Goal: Task Accomplishment & Management: Complete application form

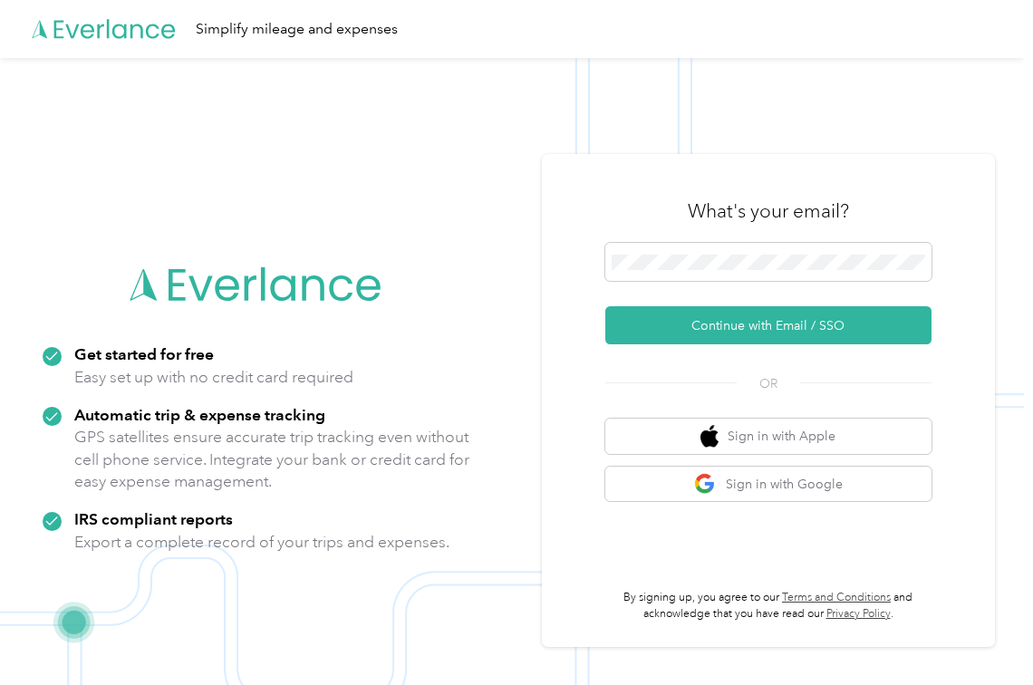
click at [674, 323] on button "Continue with Email / SSO" at bounding box center [769, 325] width 326 height 38
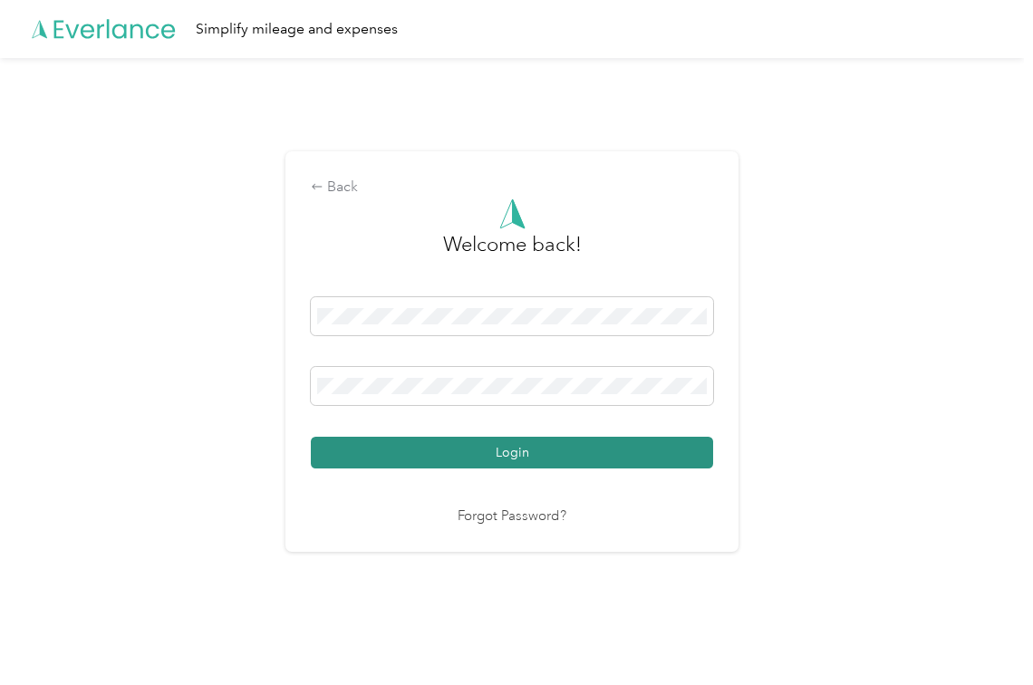
click at [453, 446] on button "Login" at bounding box center [512, 453] width 403 height 32
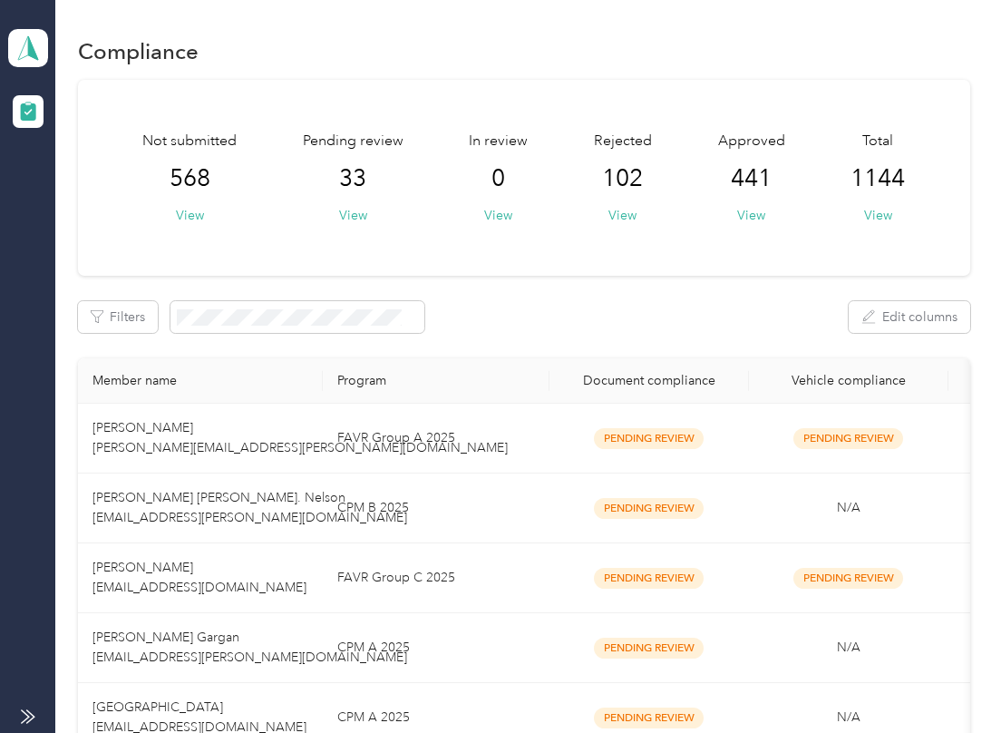
drag, startPoint x: 332, startPoint y: 216, endPoint x: 339, endPoint y: 230, distance: 16.2
click at [332, 219] on div "Pending review 33 View" at bounding box center [353, 178] width 101 height 94
click at [356, 222] on button "View" at bounding box center [353, 215] width 28 height 19
click at [654, 316] on div "Filters 1 Edit columns" at bounding box center [524, 317] width 892 height 32
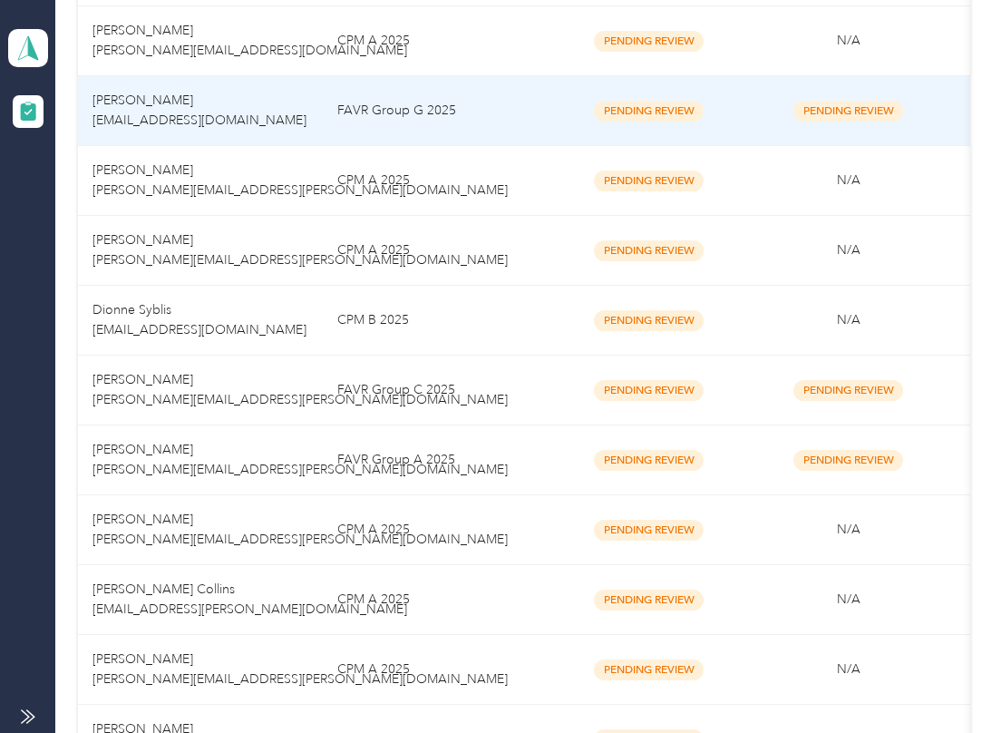
scroll to position [1687, 0]
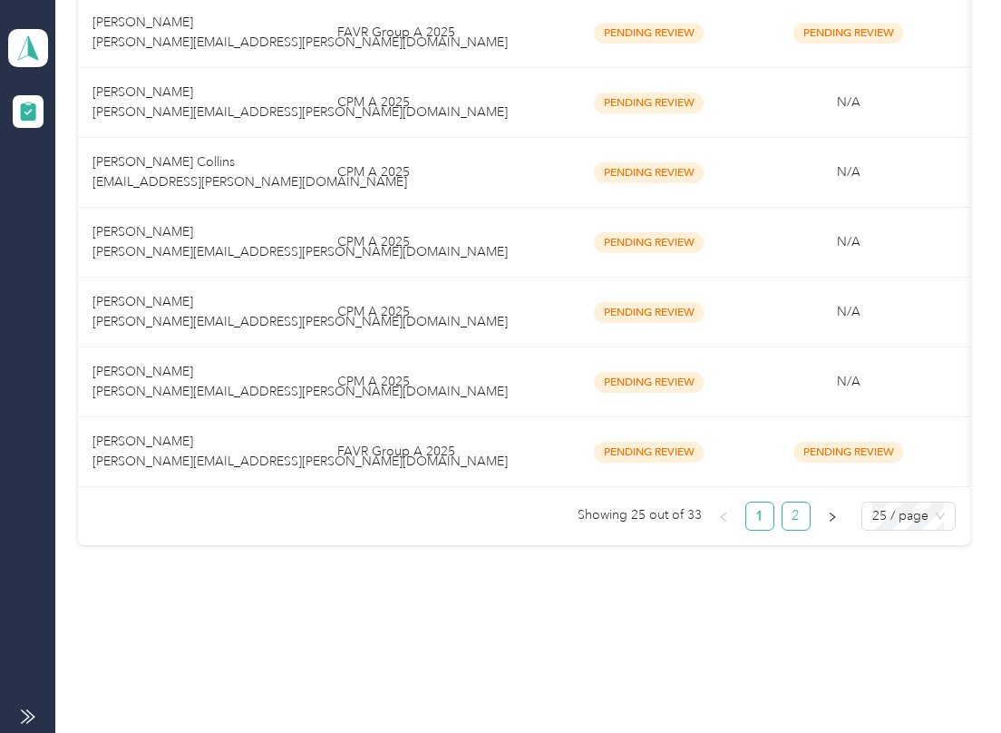
click at [782, 517] on link "2" at bounding box center [795, 515] width 27 height 27
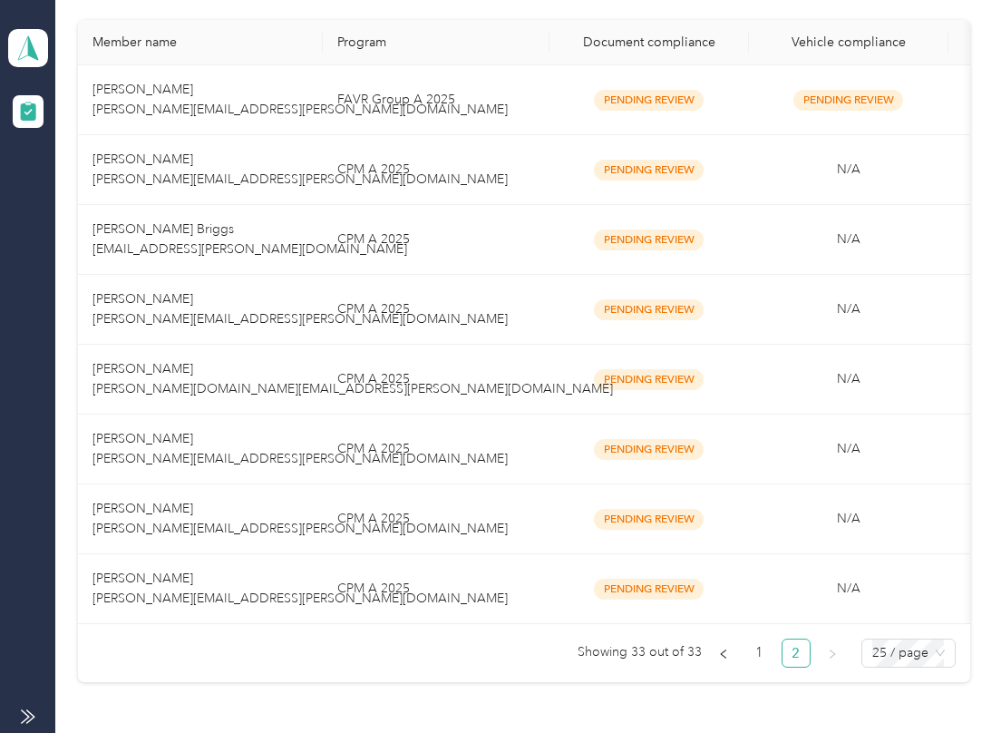
scroll to position [495, 0]
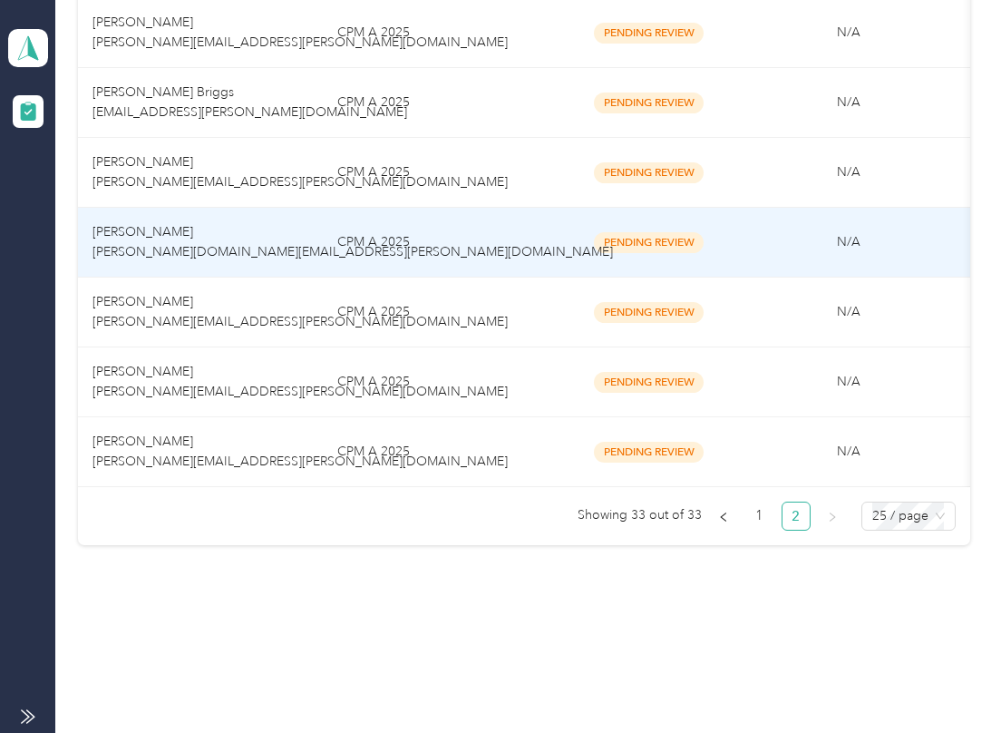
click at [123, 208] on td "[PERSON_NAME] [PERSON_NAME][DOMAIN_NAME][EMAIL_ADDRESS][PERSON_NAME][DOMAIN_NAM…" at bounding box center [200, 243] width 245 height 70
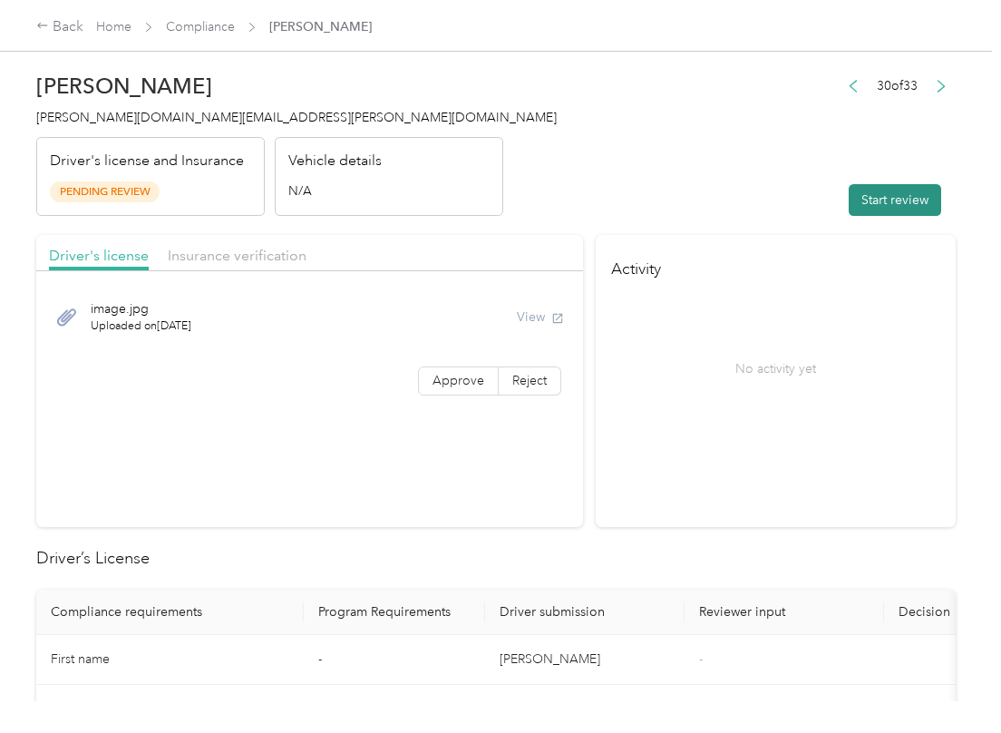
click at [879, 199] on button "Start review" at bounding box center [895, 200] width 92 height 32
drag, startPoint x: 729, startPoint y: 207, endPoint x: 832, endPoint y: 251, distance: 112.5
click at [729, 209] on header "[PERSON_NAME] [PERSON_NAME][DOMAIN_NAME][EMAIL_ADDRESS][PERSON_NAME][DOMAIN_NAM…" at bounding box center [495, 139] width 919 height 152
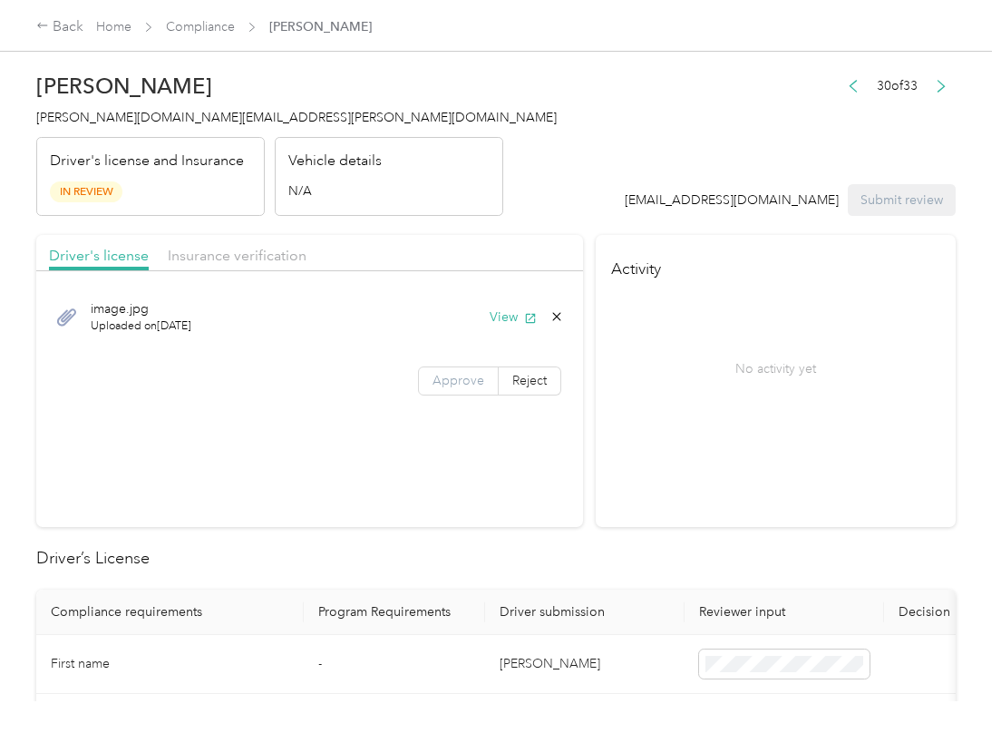
click at [436, 379] on span "Approve" at bounding box center [458, 380] width 52 height 15
click at [513, 314] on button "View" at bounding box center [513, 316] width 47 height 19
click at [218, 255] on span "Insurance verification" at bounding box center [237, 255] width 139 height 17
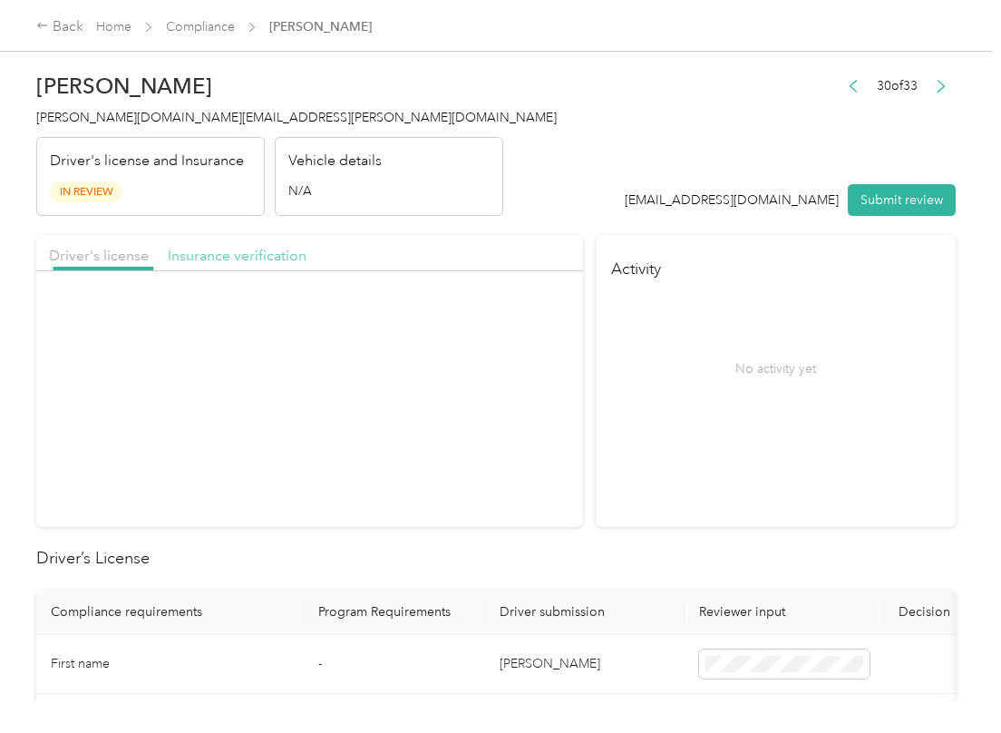
drag, startPoint x: 226, startPoint y: 255, endPoint x: 238, endPoint y: 277, distance: 24.7
click at [227, 255] on span "Insurance verification" at bounding box center [237, 255] width 139 height 17
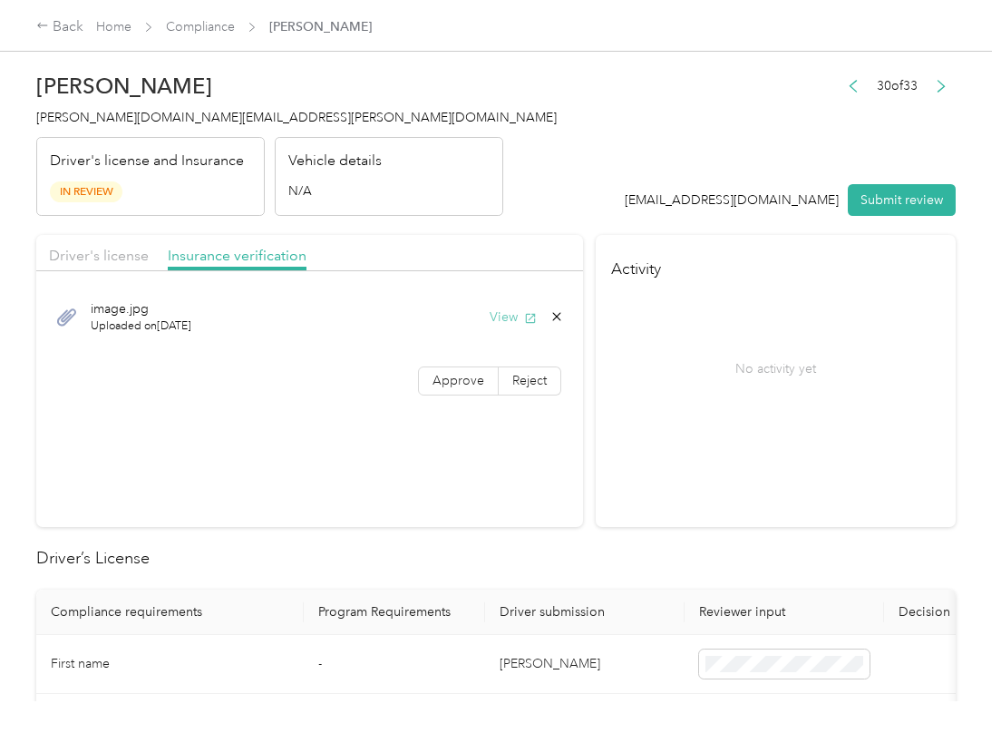
click at [512, 316] on button "View" at bounding box center [513, 316] width 47 height 19
drag, startPoint x: 454, startPoint y: 379, endPoint x: 283, endPoint y: 537, distance: 232.9
click at [454, 381] on span "Approve" at bounding box center [458, 380] width 52 height 15
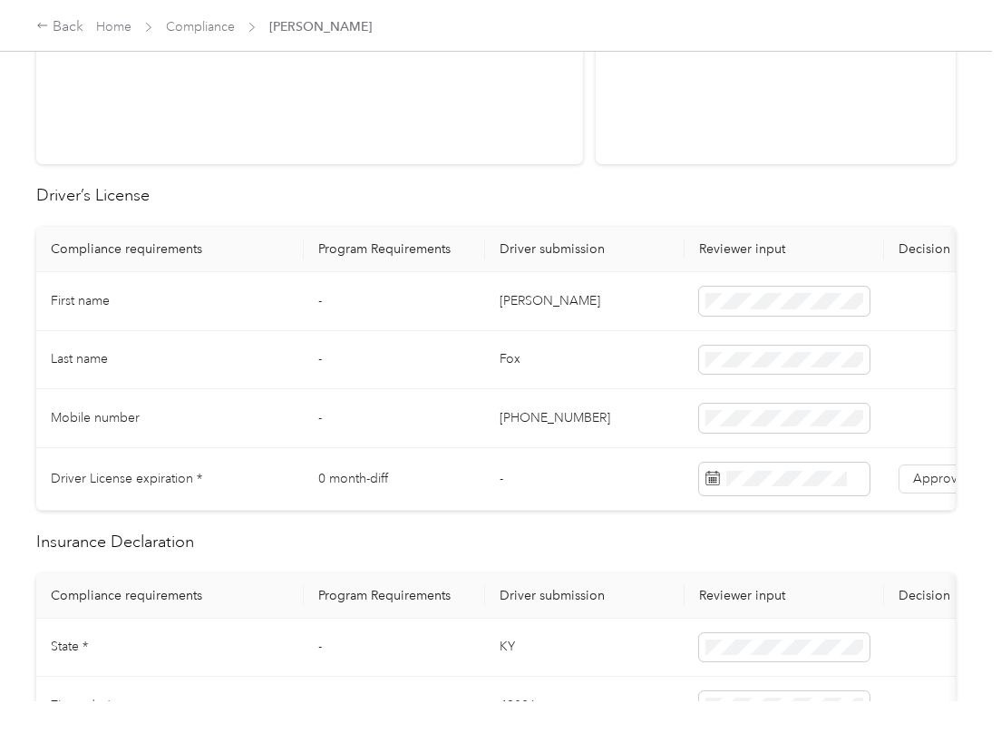
click at [522, 306] on td "[PERSON_NAME]" at bounding box center [584, 301] width 199 height 59
copy td "[PERSON_NAME]"
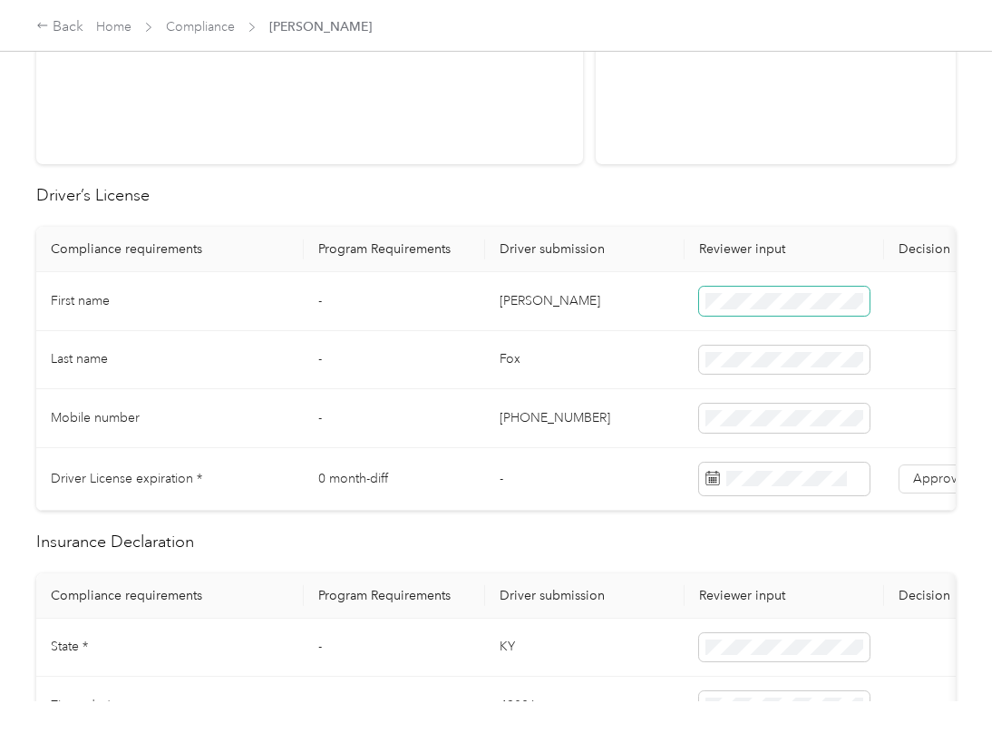
click at [747, 310] on span at bounding box center [784, 300] width 170 height 29
click at [346, 371] on td "-" at bounding box center [394, 360] width 181 height 59
click at [915, 468] on label "Approve" at bounding box center [938, 478] width 81 height 29
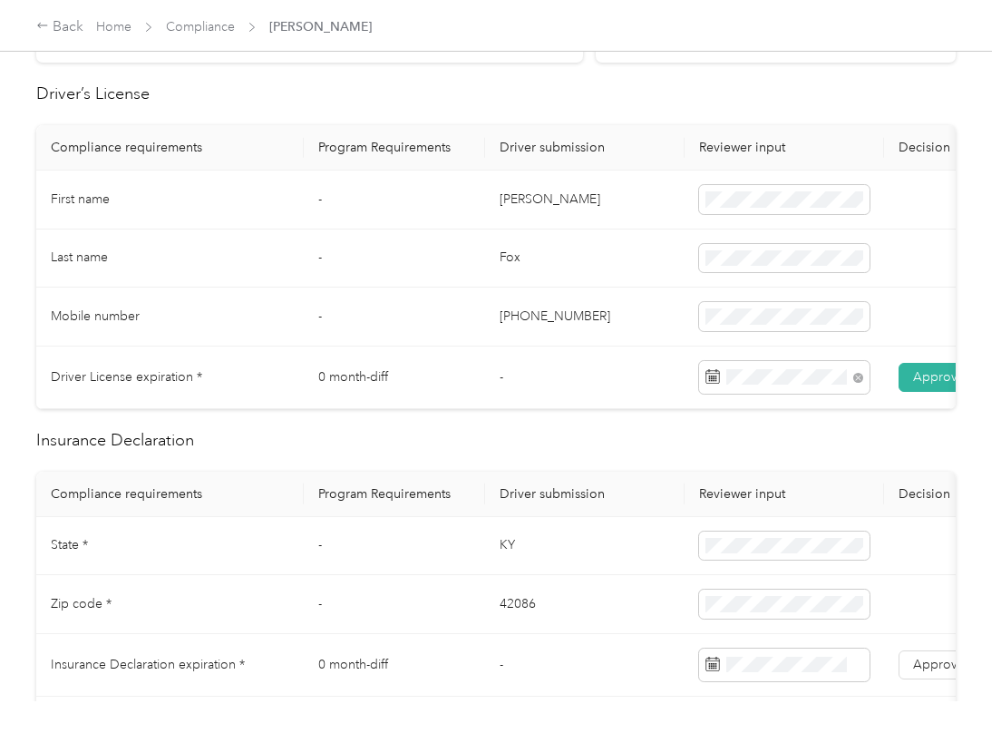
scroll to position [604, 0]
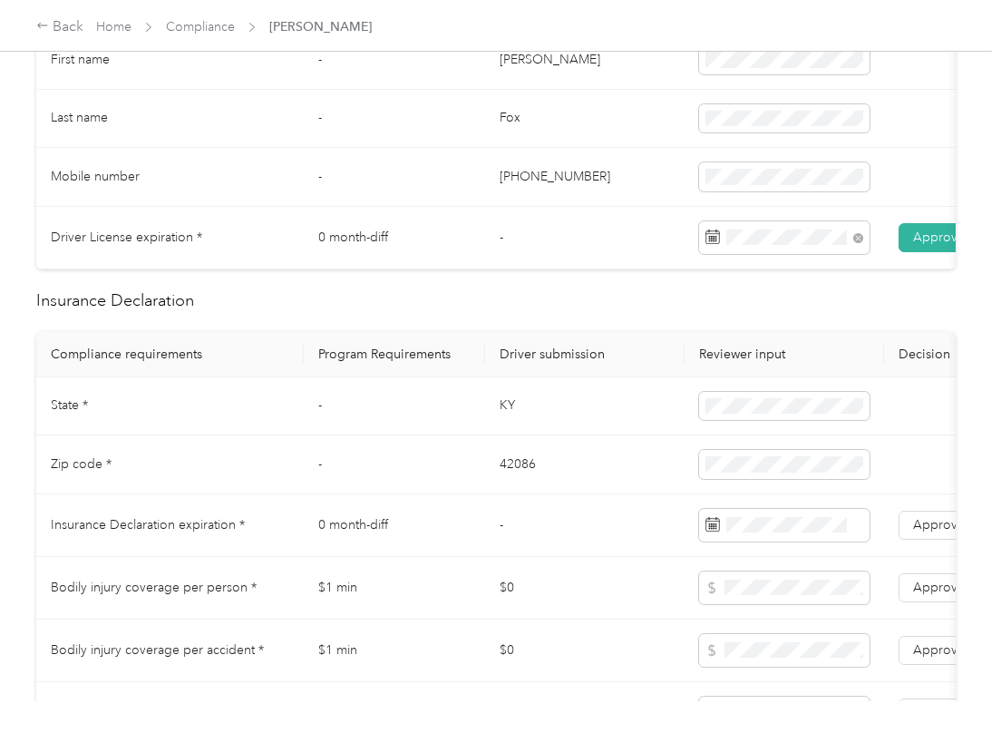
click at [509, 435] on td "KY" at bounding box center [584, 406] width 199 height 59
copy td "KY"
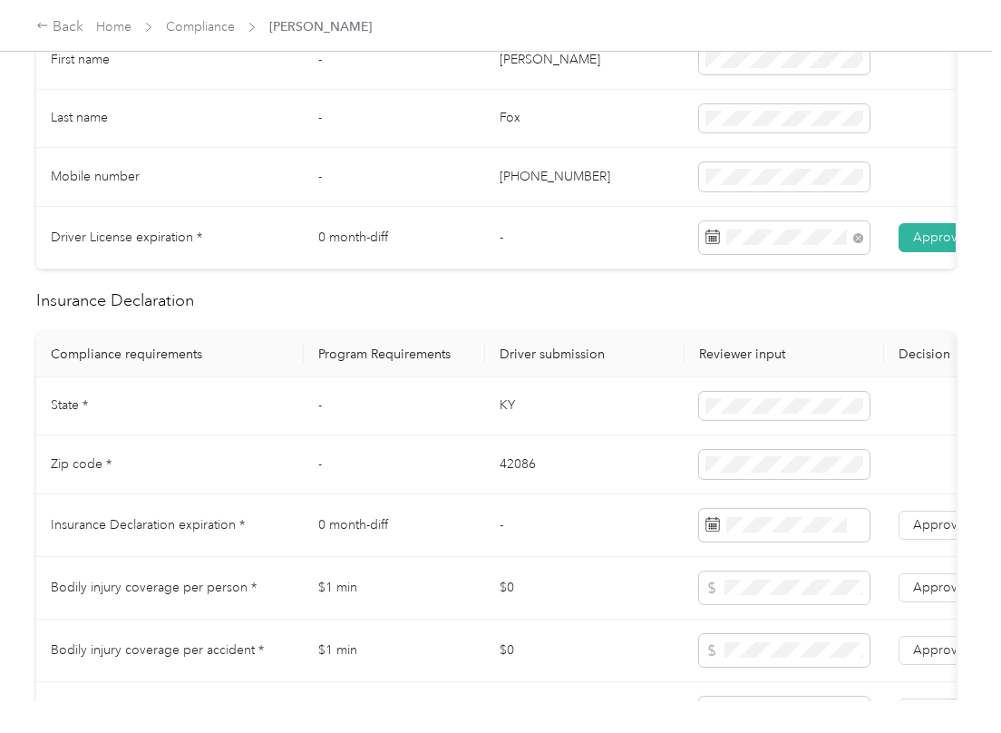
click at [505, 480] on td "42086" at bounding box center [584, 464] width 199 height 59
copy td "42086"
click at [723, 468] on td at bounding box center [783, 464] width 199 height 59
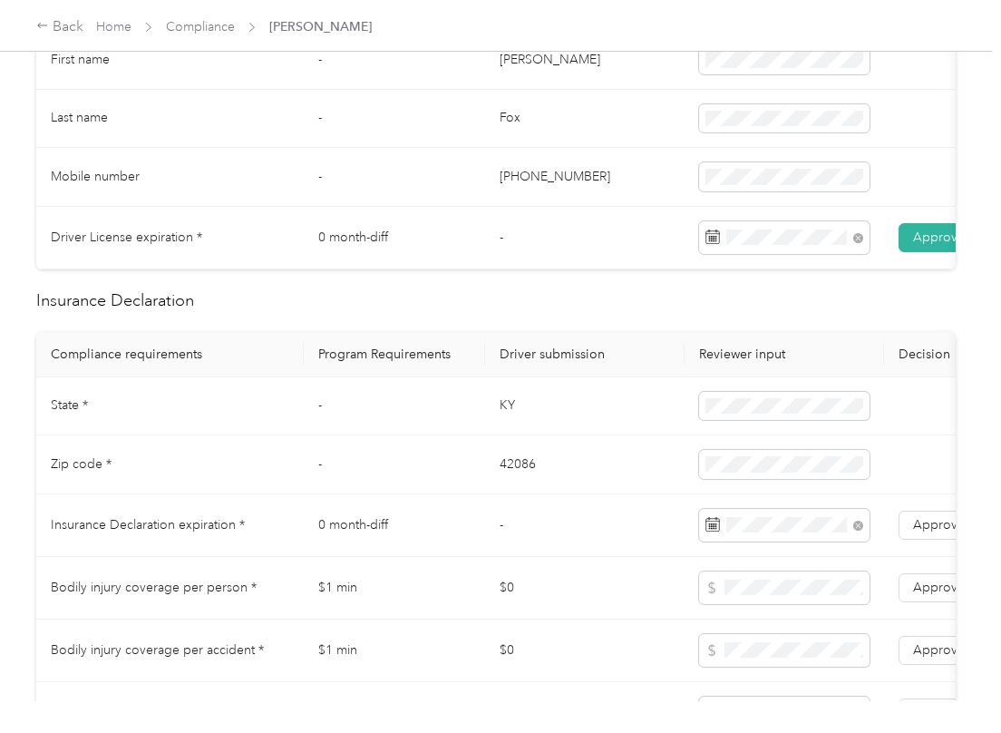
click at [526, 433] on td "KY" at bounding box center [584, 406] width 199 height 59
click at [930, 532] on span "Approve" at bounding box center [939, 524] width 52 height 15
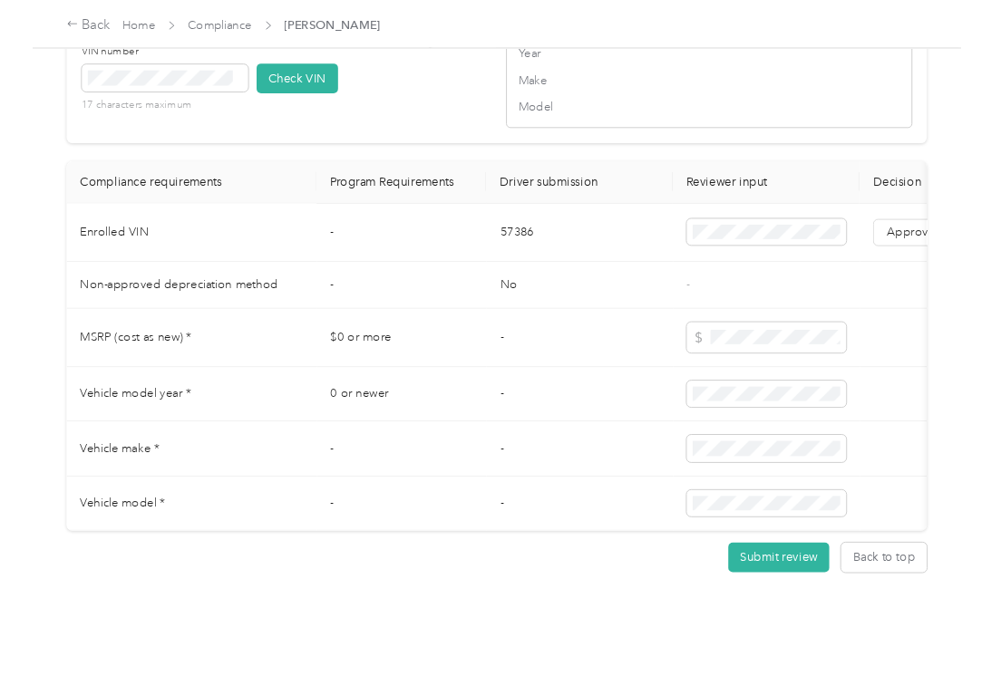
scroll to position [1571, 0]
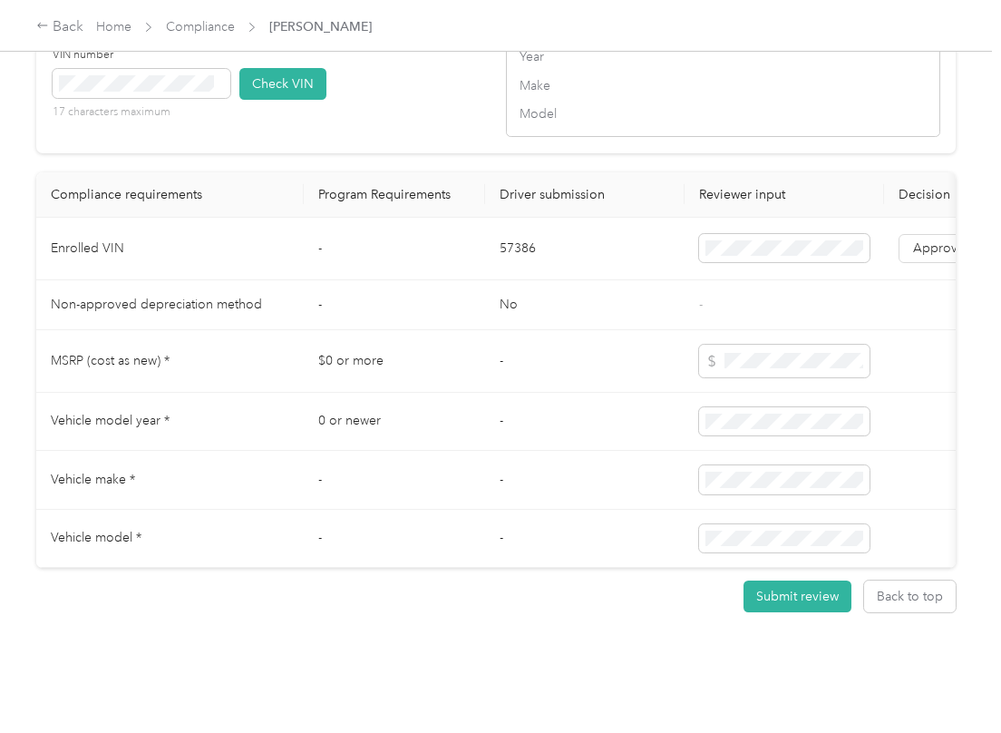
drag, startPoint x: 441, startPoint y: 435, endPoint x: 158, endPoint y: 16, distance: 505.4
click at [439, 435] on td "0 or newer" at bounding box center [394, 422] width 181 height 59
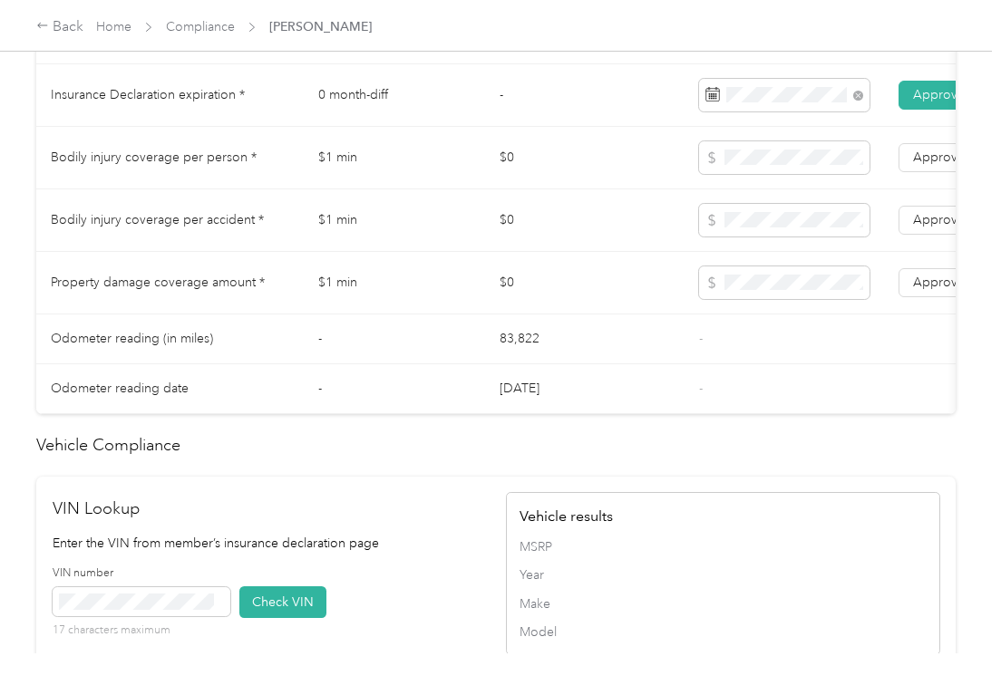
scroll to position [1088, 0]
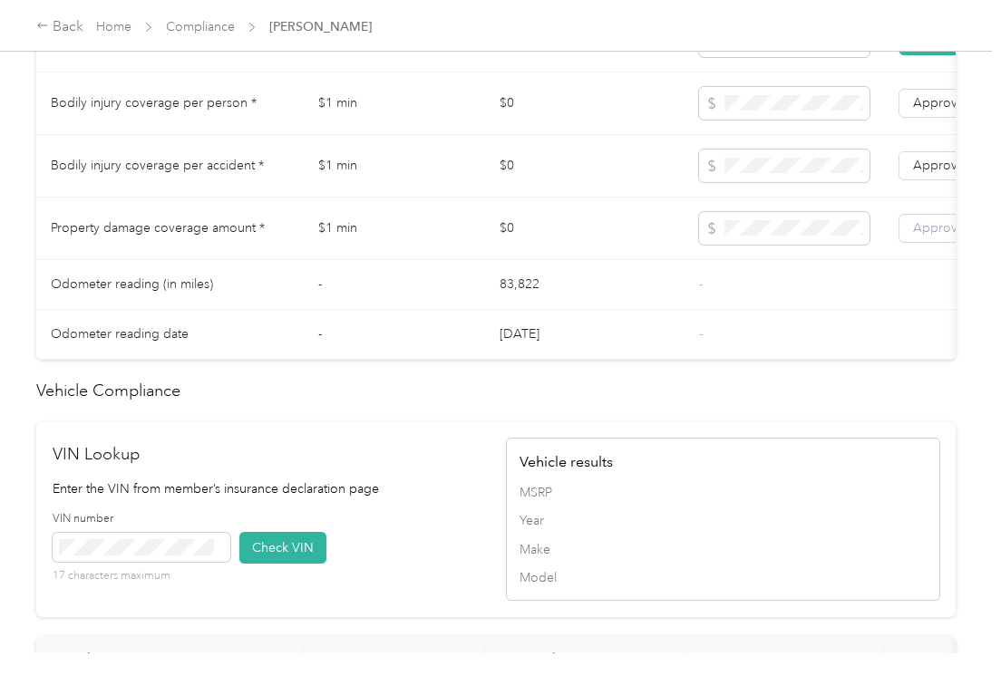
click at [937, 236] on span "Approve" at bounding box center [939, 227] width 52 height 15
drag, startPoint x: 933, startPoint y: 201, endPoint x: 932, endPoint y: 131, distance: 69.8
click at [933, 180] on label "Approve" at bounding box center [938, 165] width 81 height 29
click at [932, 111] on span "Approve" at bounding box center [939, 102] width 52 height 15
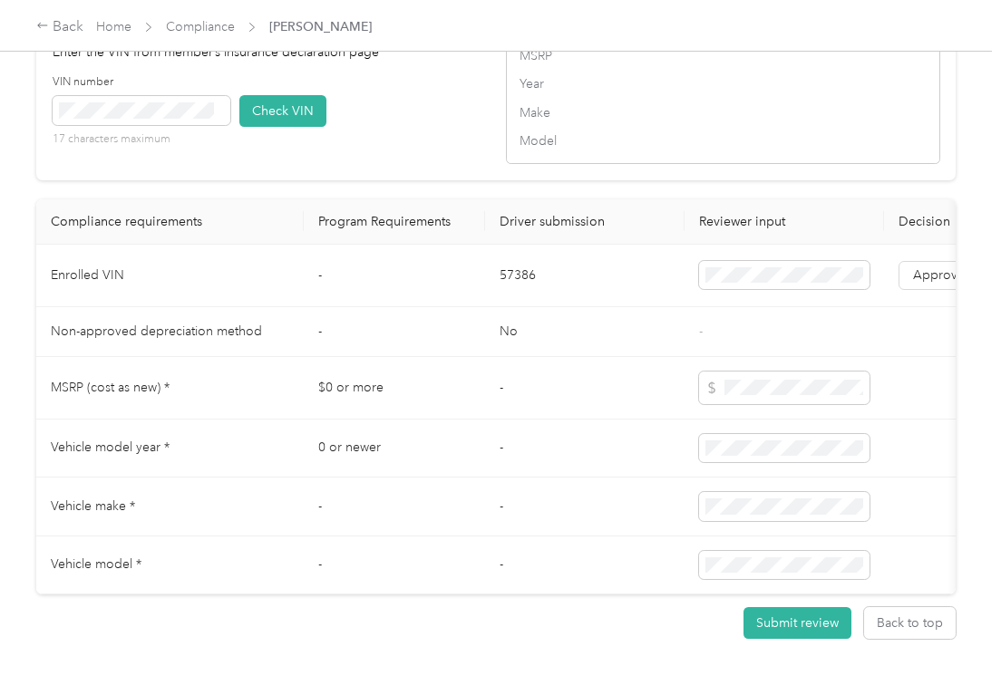
scroll to position [1571, 0]
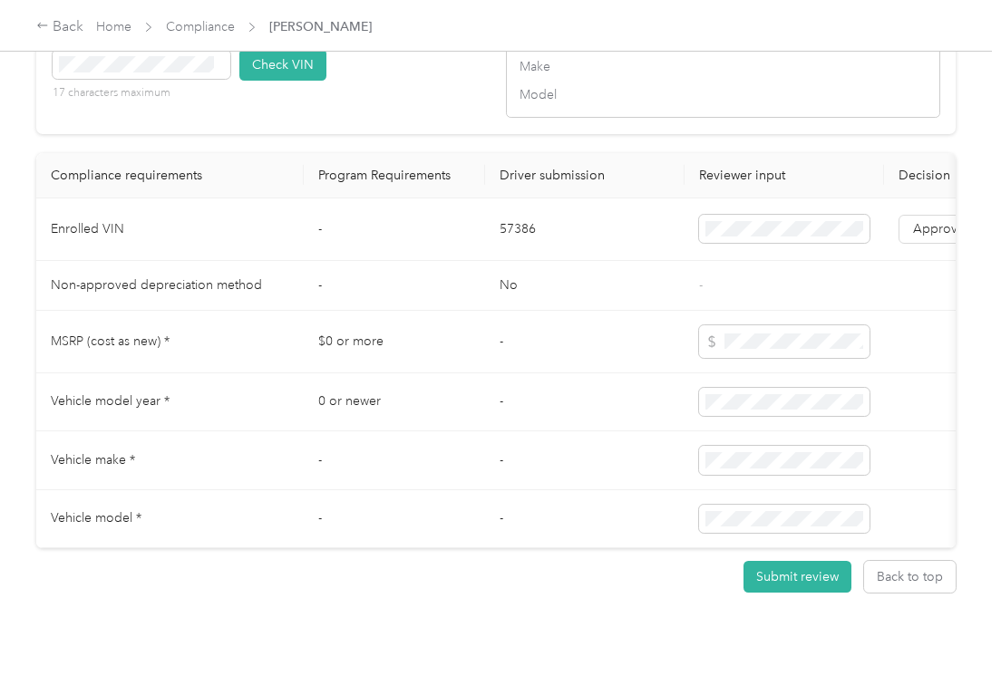
click at [480, 432] on td "0 or newer" at bounding box center [394, 403] width 181 height 59
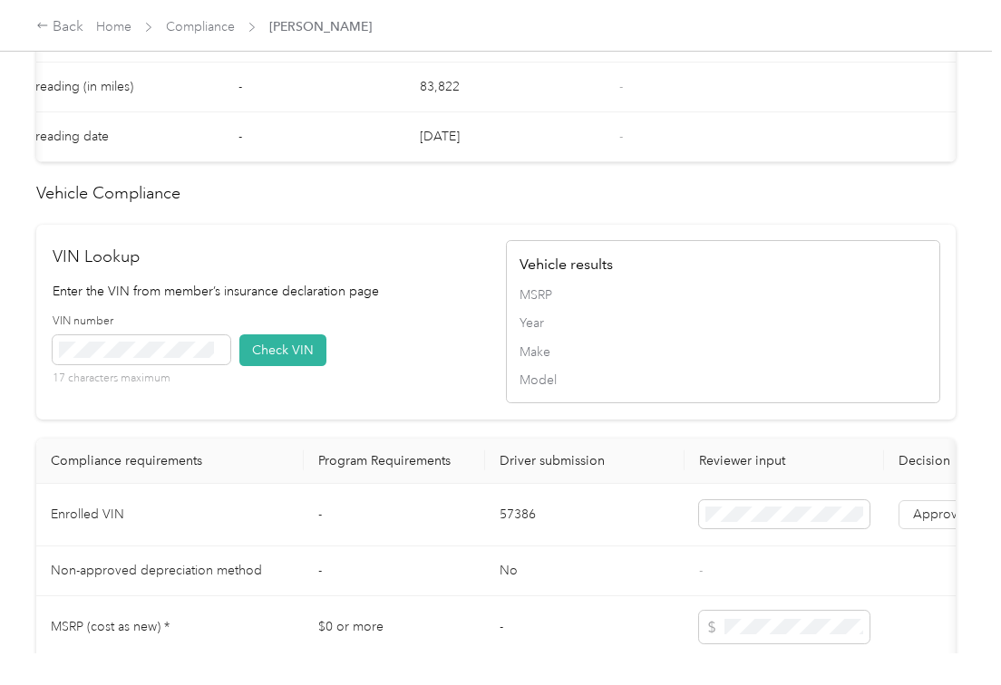
scroll to position [1329, 0]
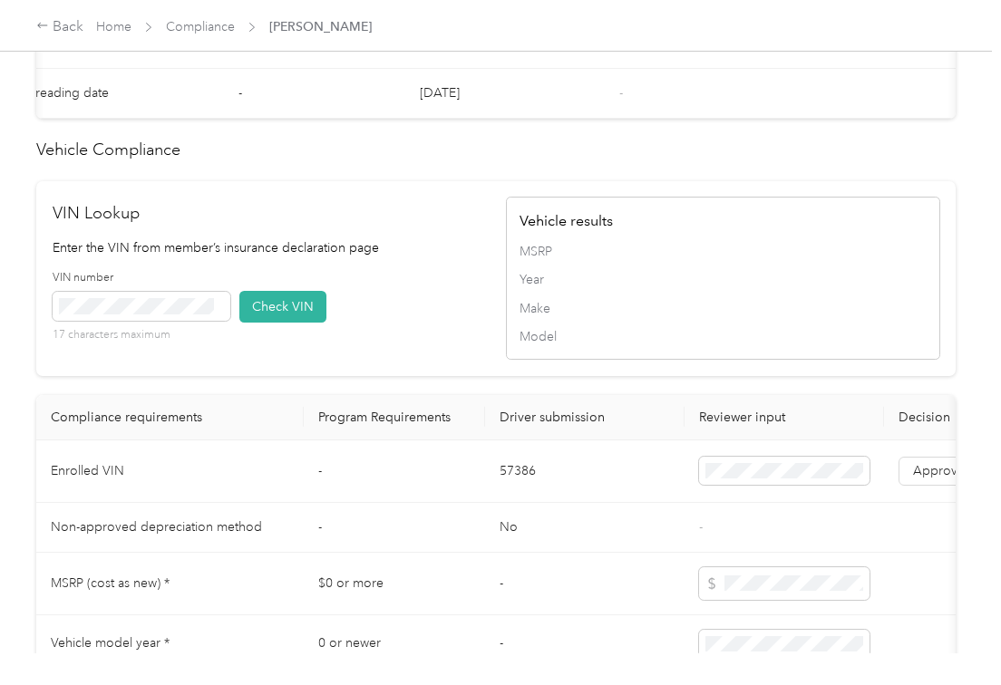
drag, startPoint x: 386, startPoint y: 299, endPoint x: 153, endPoint y: 102, distance: 305.5
click at [386, 299] on div "VIN Lookup Enter the VIN from member’s insurance declaration page VIN number 17…" at bounding box center [270, 278] width 434 height 155
drag, startPoint x: 312, startPoint y: 526, endPoint x: 189, endPoint y: 73, distance: 469.7
click at [312, 503] on td "-" at bounding box center [394, 472] width 181 height 63
click at [254, 323] on button "Check VIN" at bounding box center [282, 307] width 87 height 32
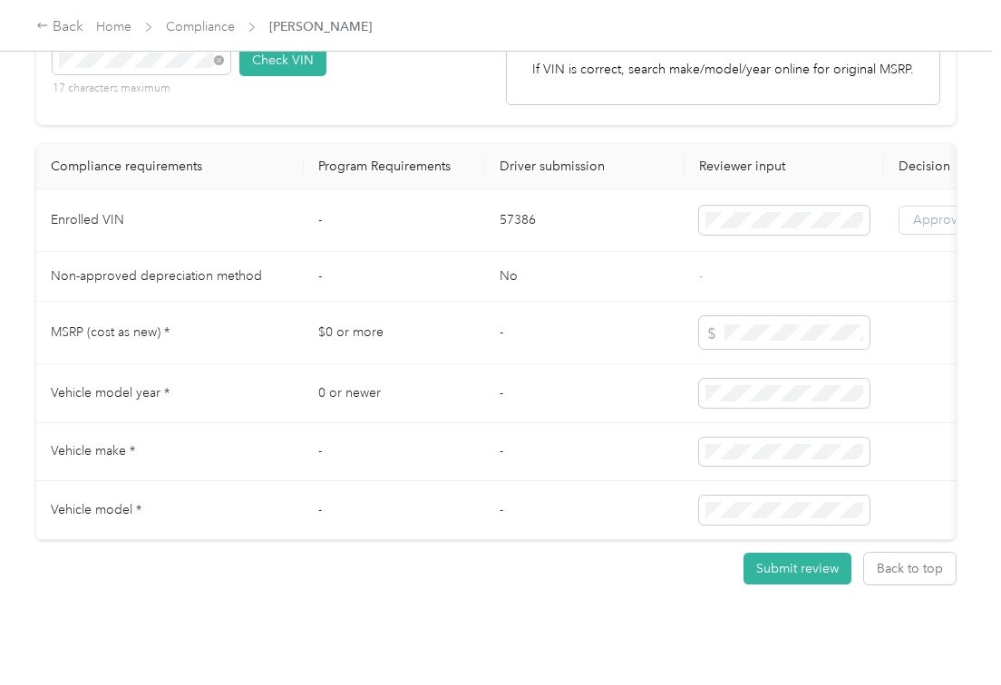
scroll to position [1567, 0]
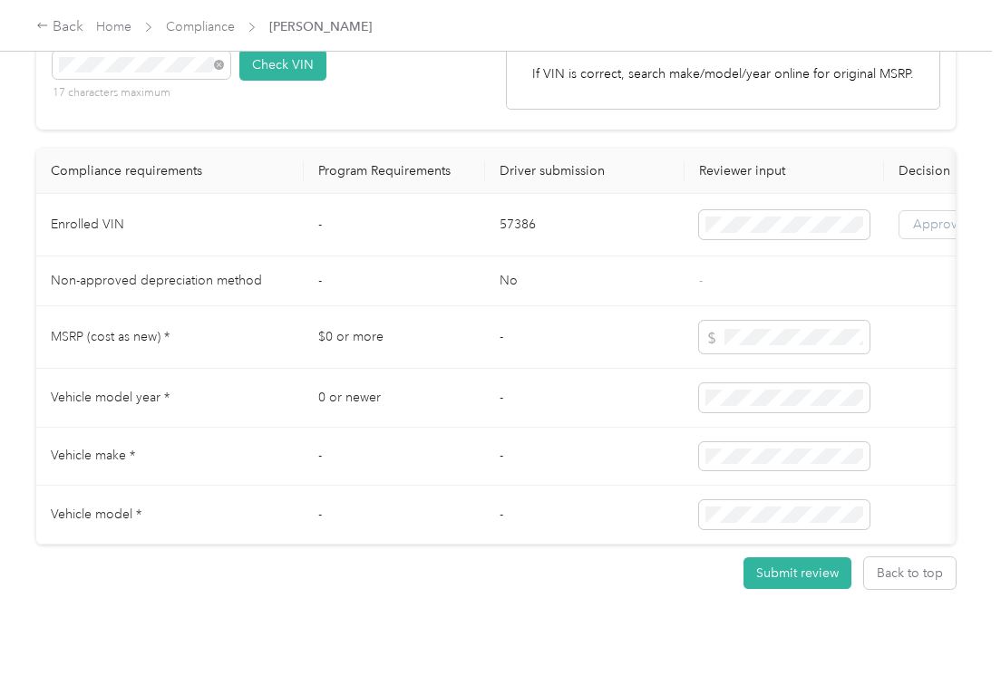
click at [919, 232] on span "Approve" at bounding box center [939, 224] width 52 height 15
click at [385, 114] on div "VIN number 17 characters maximum Check VIN" at bounding box center [270, 71] width 434 height 86
click at [272, 81] on button "Check VIN" at bounding box center [282, 65] width 87 height 32
click at [29, 100] on div "[PERSON_NAME] [PERSON_NAME][DOMAIN_NAME][EMAIL_ADDRESS][PERSON_NAME][DOMAIN_NAM…" at bounding box center [496, 327] width 992 height 654
click at [261, 81] on button "Check VIN" at bounding box center [282, 65] width 87 height 32
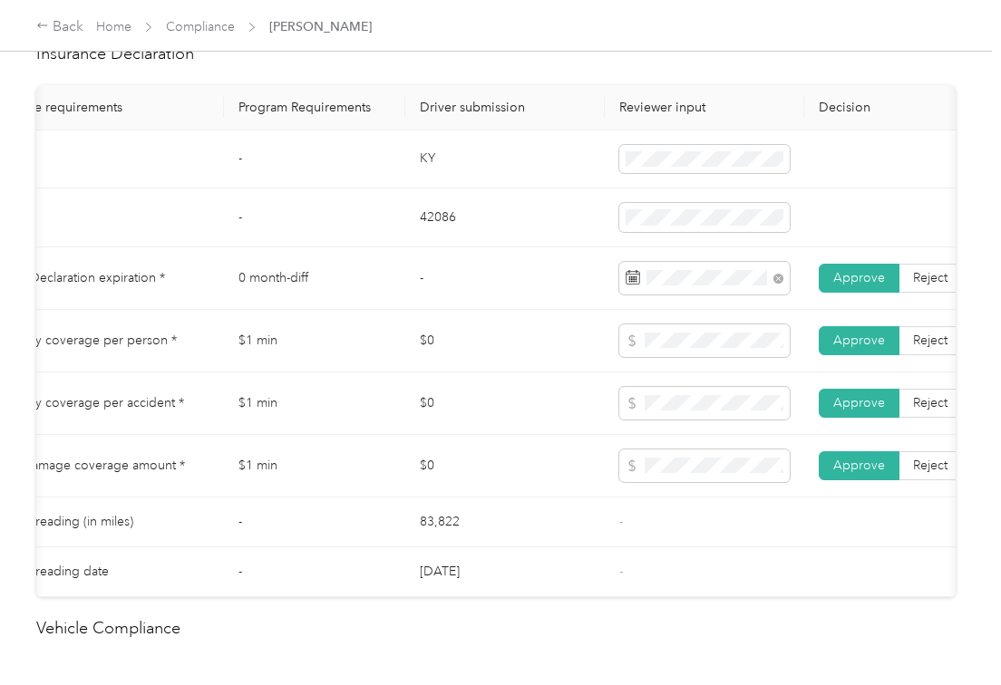
scroll to position [849, 0]
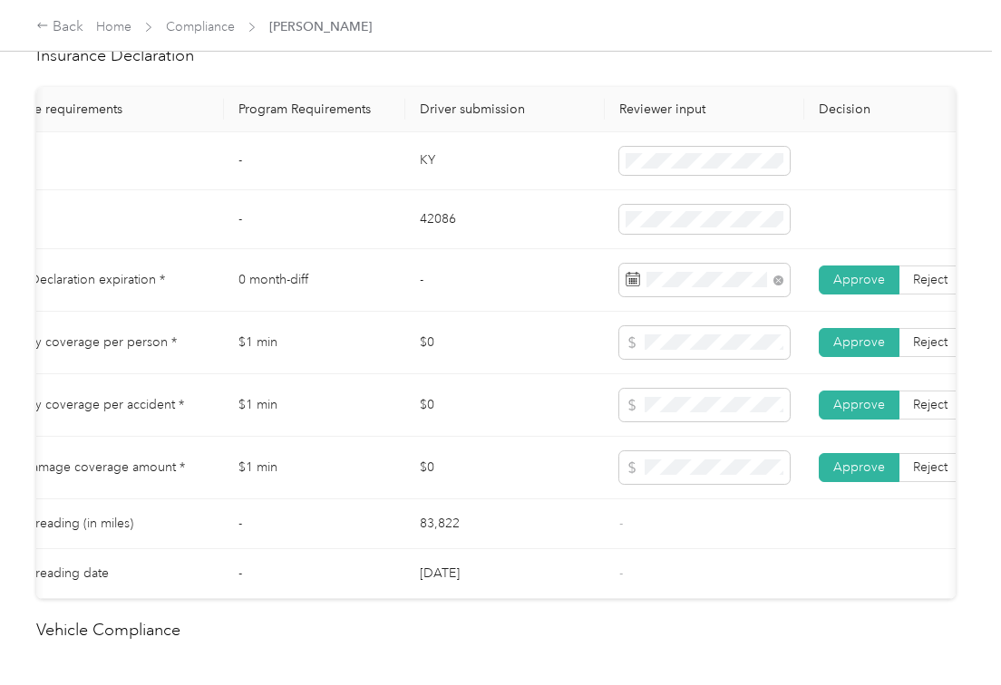
click at [443, 437] on td "$0" at bounding box center [504, 405] width 199 height 63
click at [399, 422] on td "$1 min" at bounding box center [314, 405] width 181 height 63
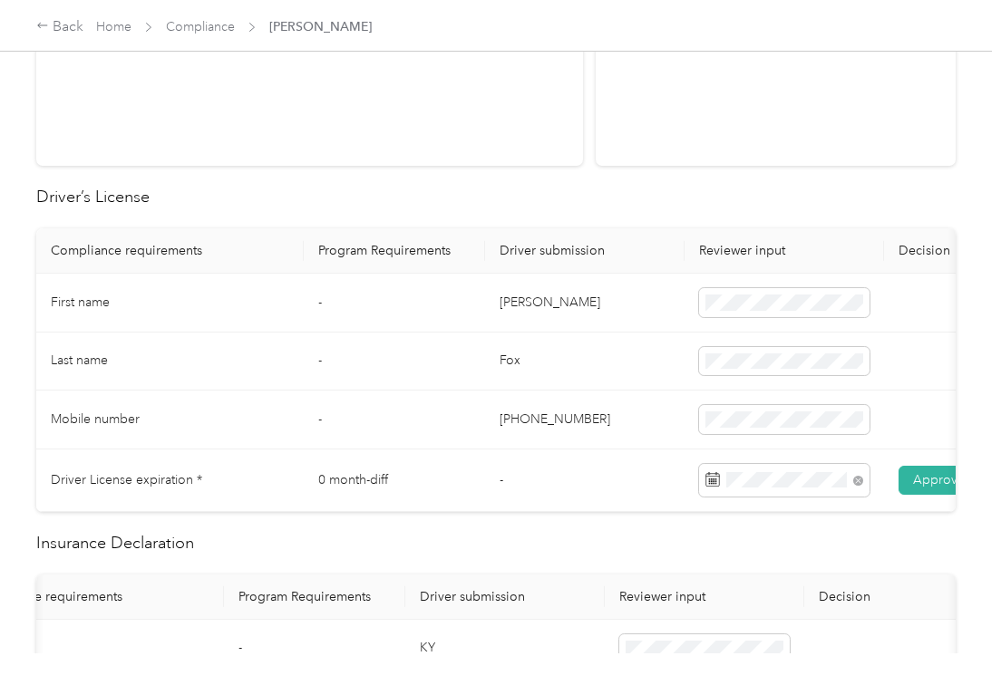
scroll to position [0, 0]
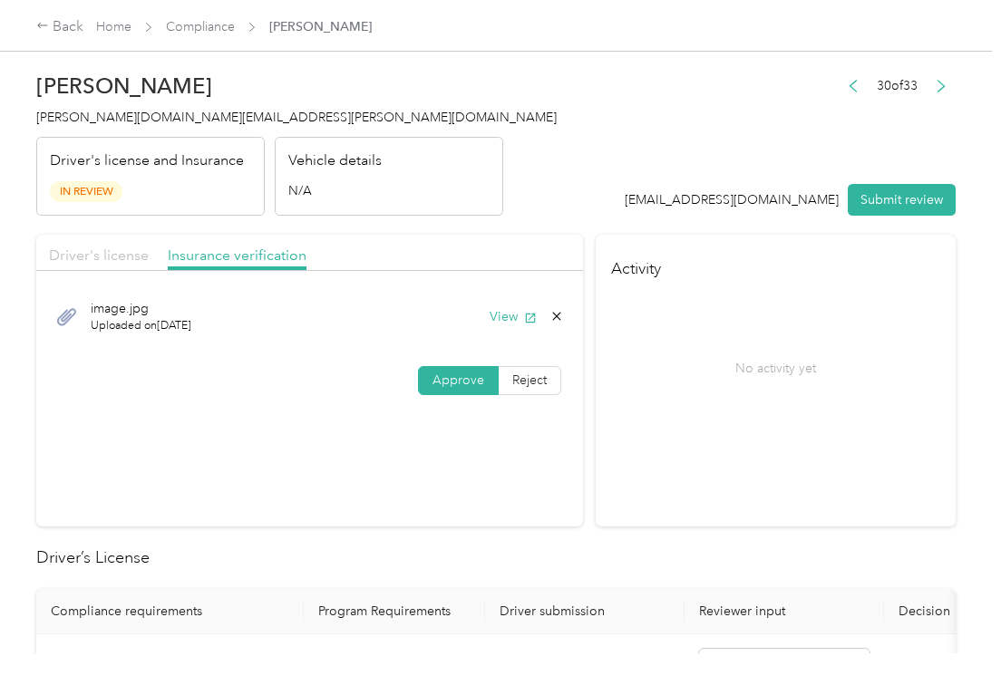
click at [81, 256] on span "Driver's license" at bounding box center [99, 255] width 100 height 17
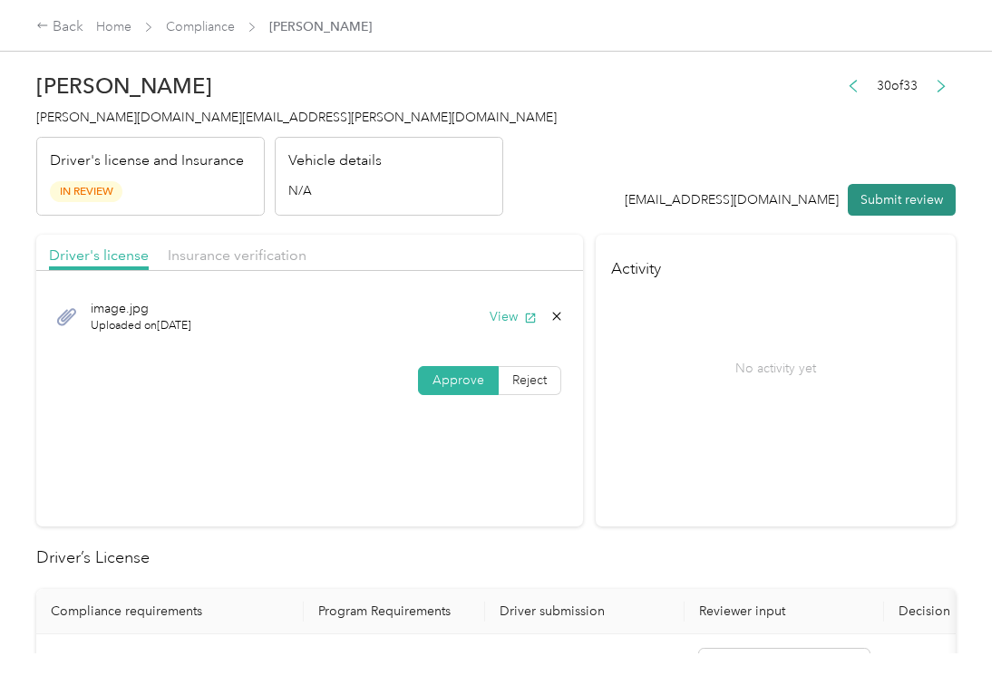
click at [888, 196] on button "Submit review" at bounding box center [902, 200] width 108 height 32
click at [143, 112] on span "[PERSON_NAME][DOMAIN_NAME][EMAIL_ADDRESS][PERSON_NAME][DOMAIN_NAME]" at bounding box center [296, 117] width 520 height 15
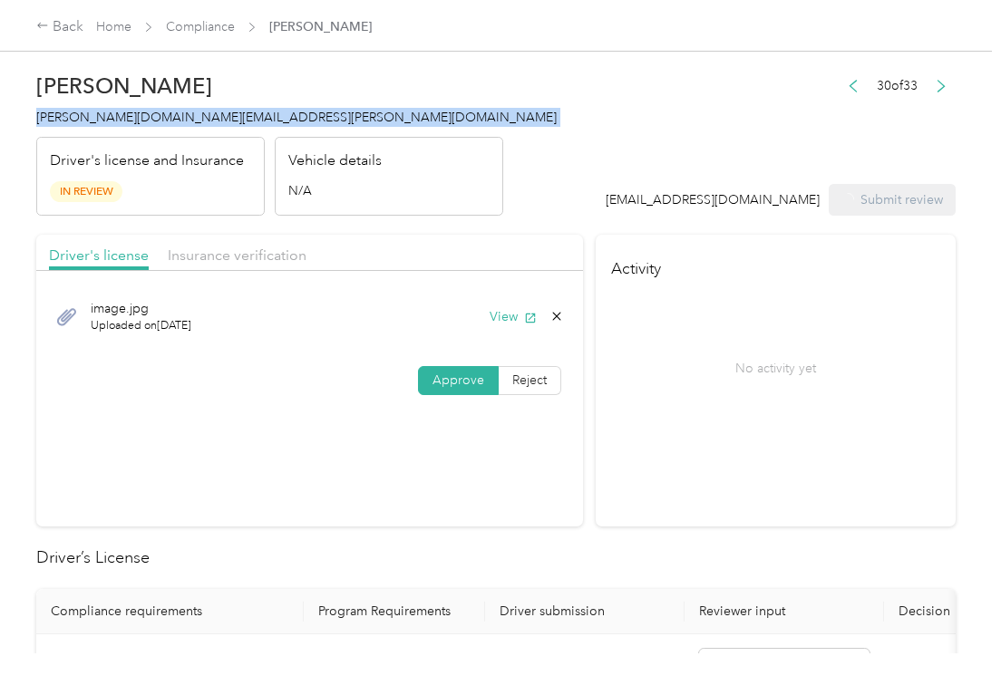
click at [143, 112] on span "[PERSON_NAME][DOMAIN_NAME][EMAIL_ADDRESS][PERSON_NAME][DOMAIN_NAME]" at bounding box center [296, 117] width 520 height 15
copy span "[PERSON_NAME][DOMAIN_NAME][EMAIL_ADDRESS][PERSON_NAME][DOMAIN_NAME]"
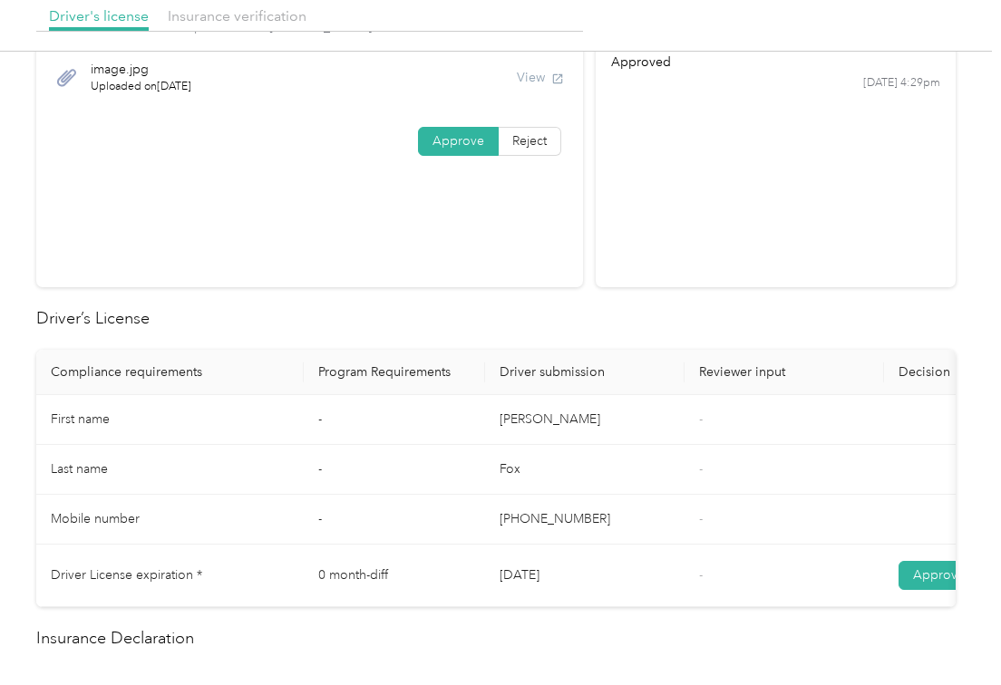
scroll to position [241, 0]
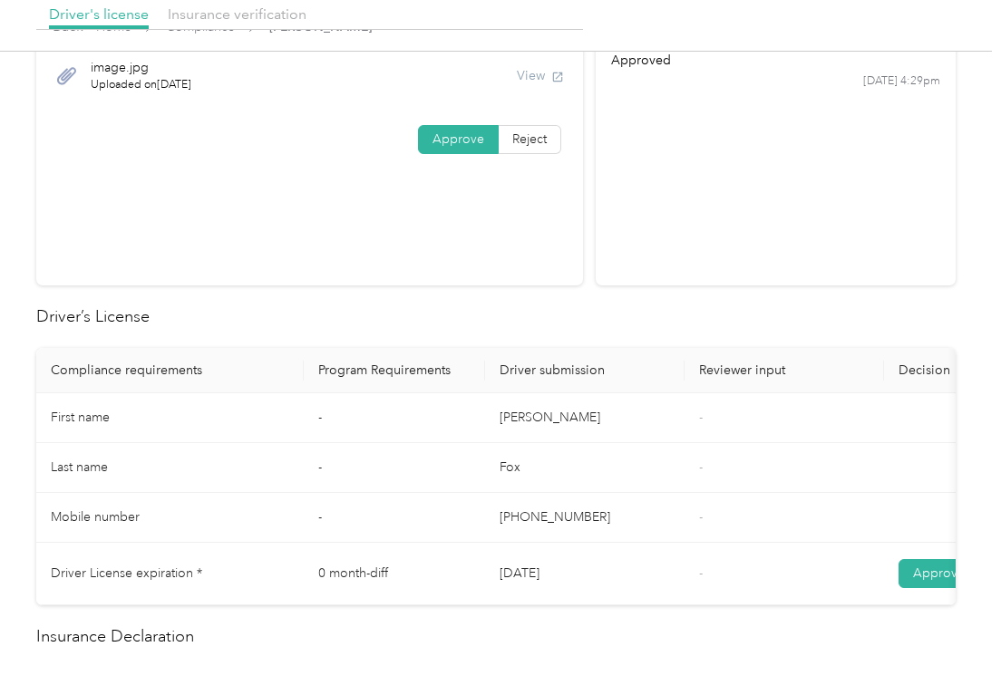
click at [667, 285] on section "Activity approved [DATE] 4:29pm" at bounding box center [776, 140] width 360 height 292
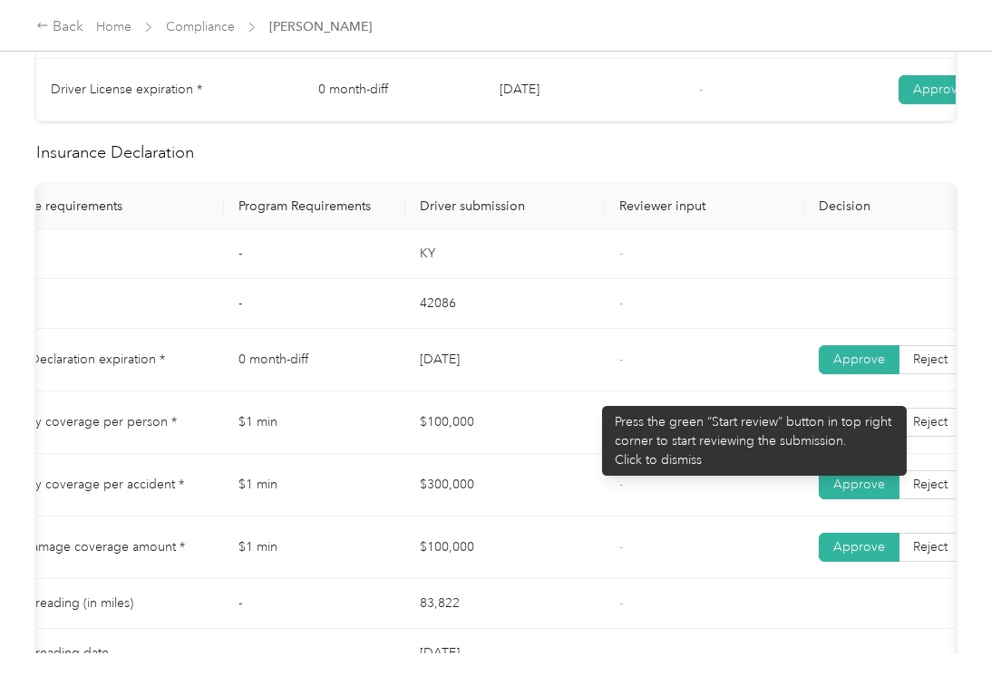
scroll to position [846, 0]
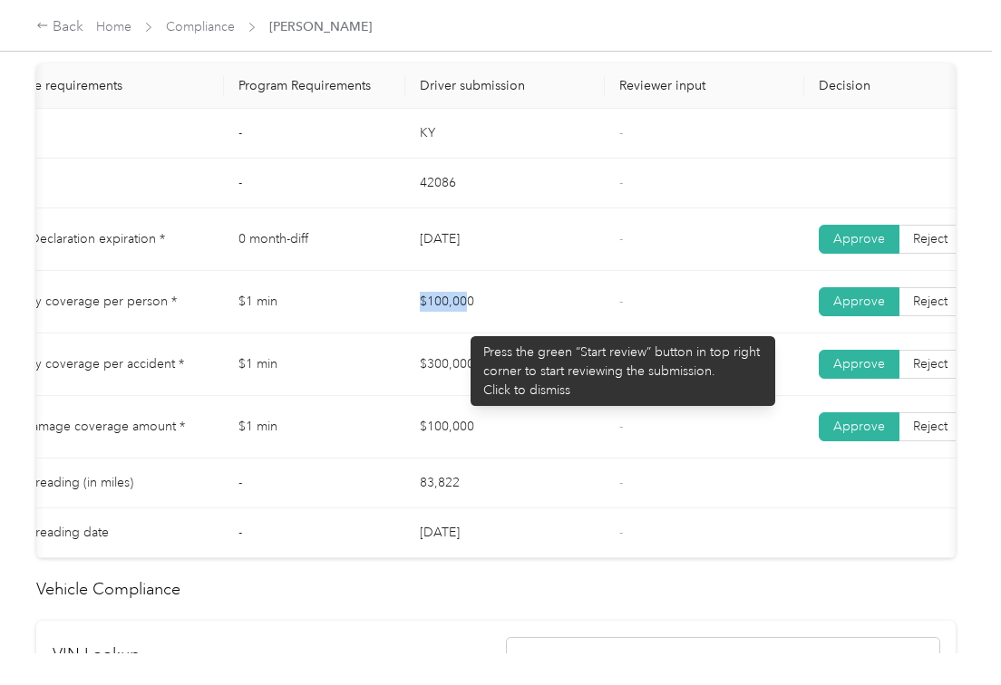
drag, startPoint x: 468, startPoint y: 320, endPoint x: 480, endPoint y: 346, distance: 28.8
click at [534, 320] on td "$100,000" at bounding box center [504, 302] width 199 height 63
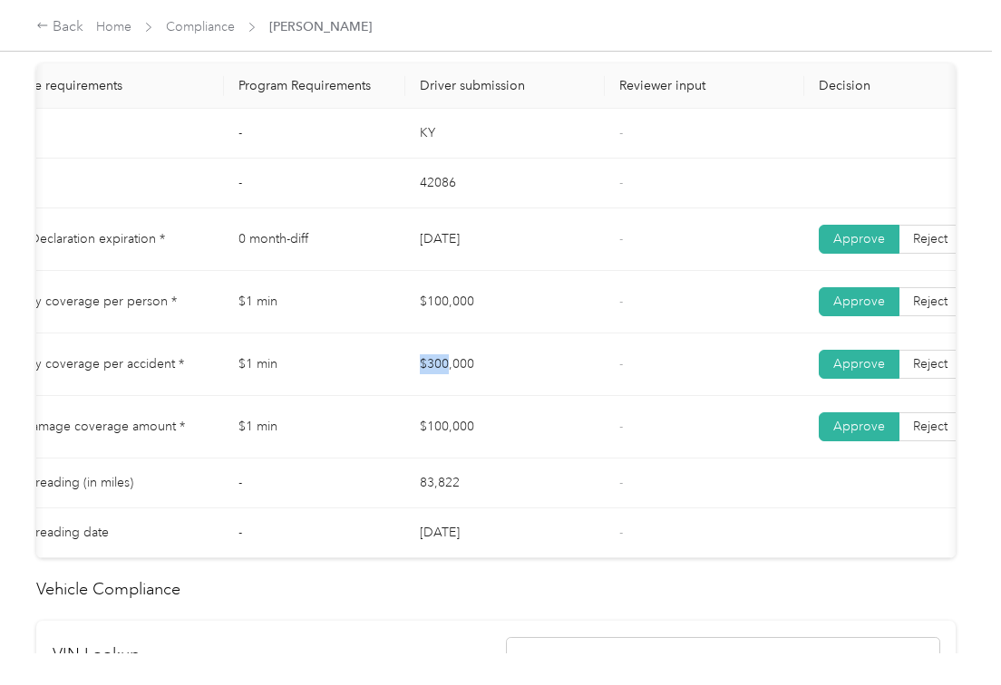
click at [529, 390] on td "$300,000" at bounding box center [504, 365] width 199 height 63
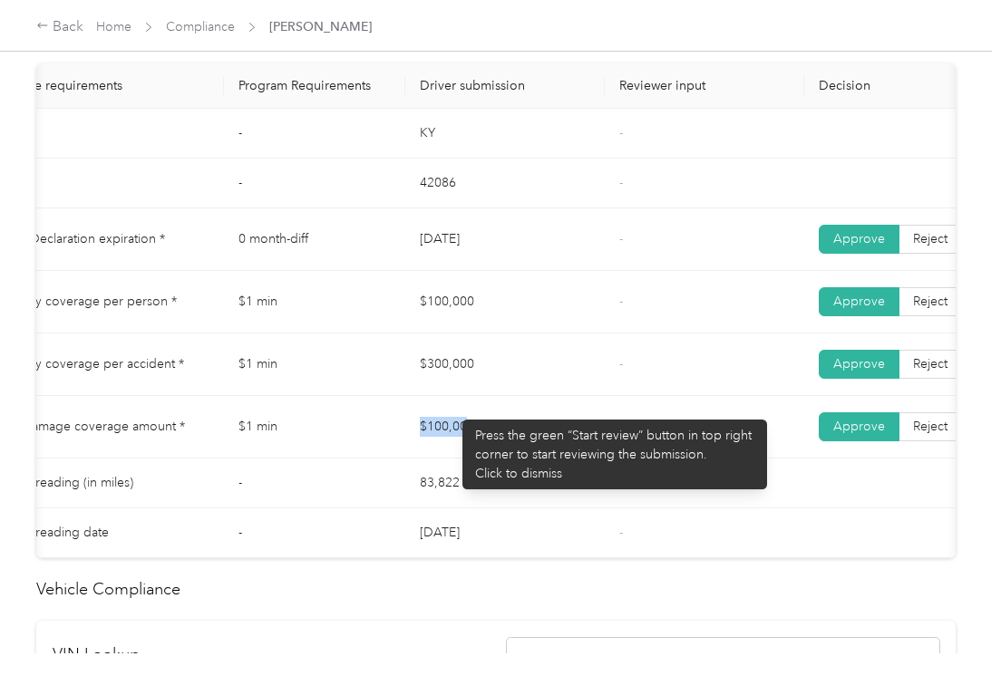
drag, startPoint x: 509, startPoint y: 453, endPoint x: 614, endPoint y: 462, distance: 104.6
click at [587, 459] on tr "Property damage coverage amount * $1 min $100,000 - Approve Reject" at bounding box center [595, 427] width 1278 height 63
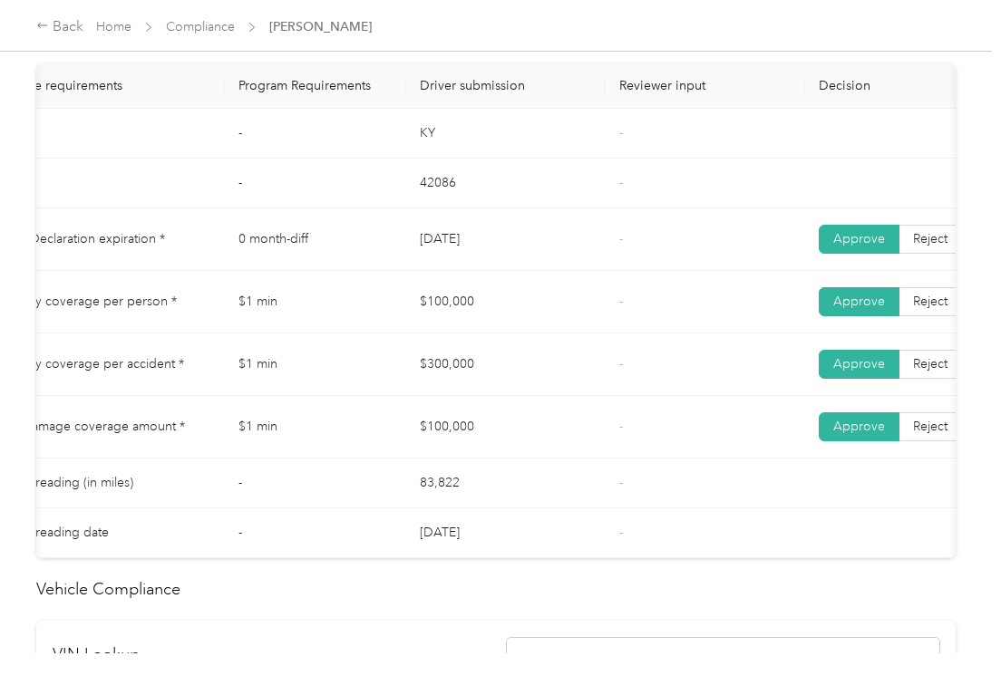
click at [614, 459] on td "-" at bounding box center [704, 427] width 199 height 63
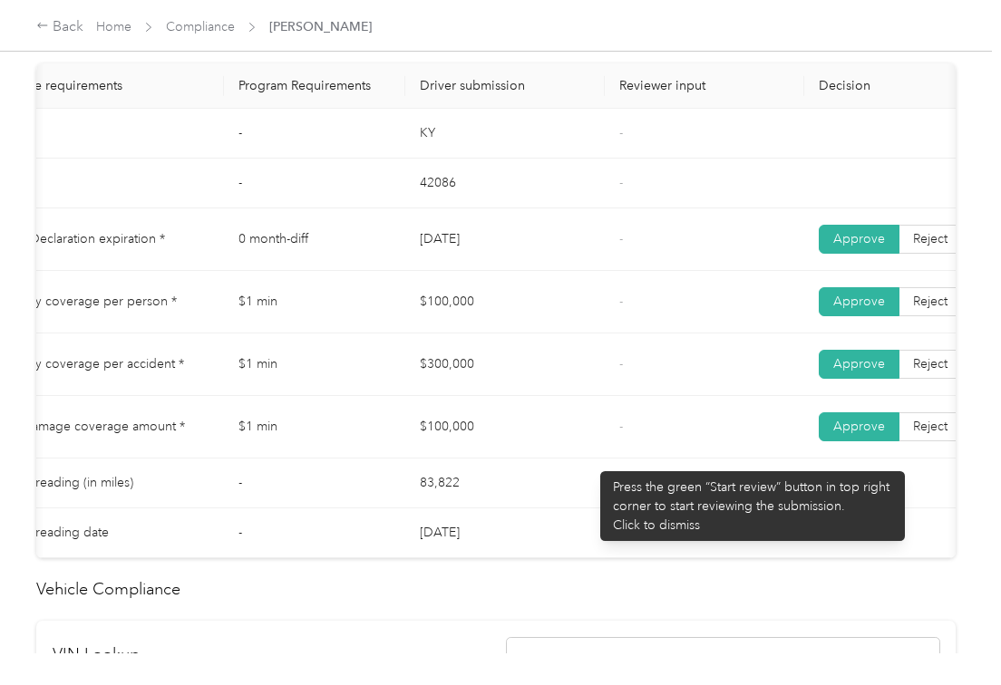
scroll to position [0, 0]
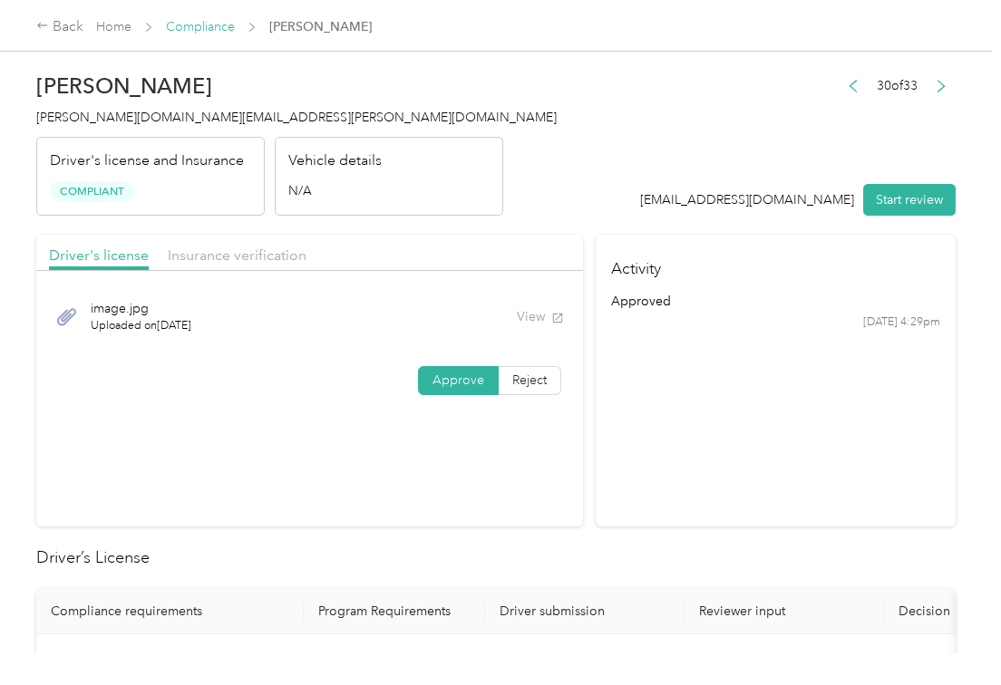
click at [203, 26] on link "Compliance" at bounding box center [200, 26] width 69 height 15
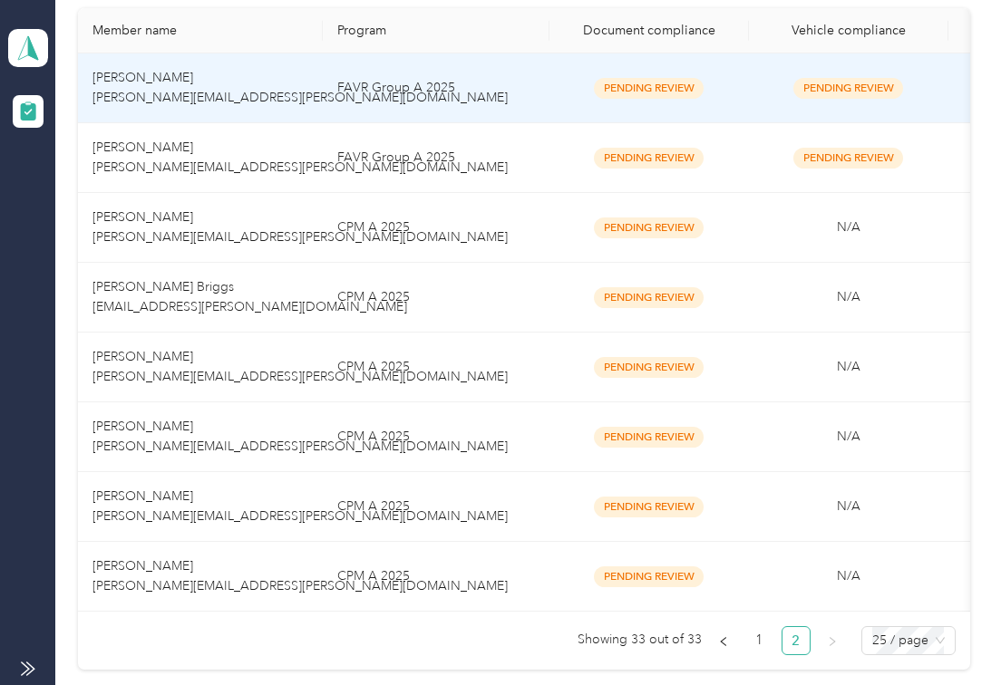
scroll to position [363, 0]
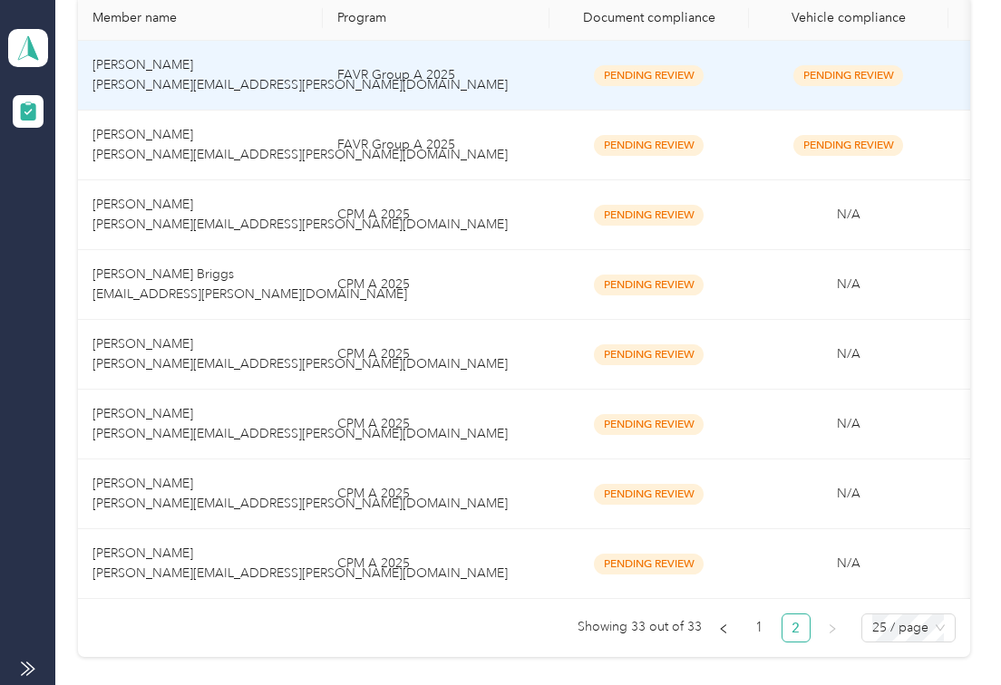
click at [219, 433] on span "[PERSON_NAME] [PERSON_NAME][EMAIL_ADDRESS][PERSON_NAME][DOMAIN_NAME]" at bounding box center [299, 423] width 415 height 35
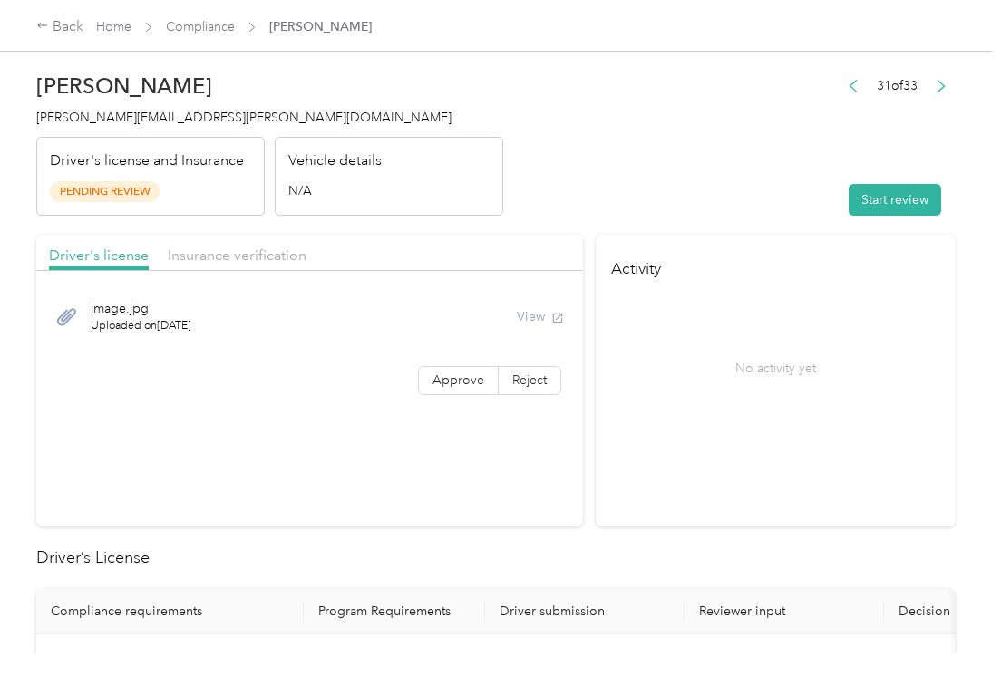
click at [922, 207] on button "Start review" at bounding box center [895, 200] width 92 height 32
click at [762, 189] on header "[PERSON_NAME] [PERSON_NAME][EMAIL_ADDRESS][PERSON_NAME][DOMAIN_NAME] Driver's l…" at bounding box center [495, 139] width 919 height 152
click at [432, 385] on span "Approve" at bounding box center [458, 380] width 52 height 15
click at [437, 385] on span "Approve" at bounding box center [458, 380] width 52 height 15
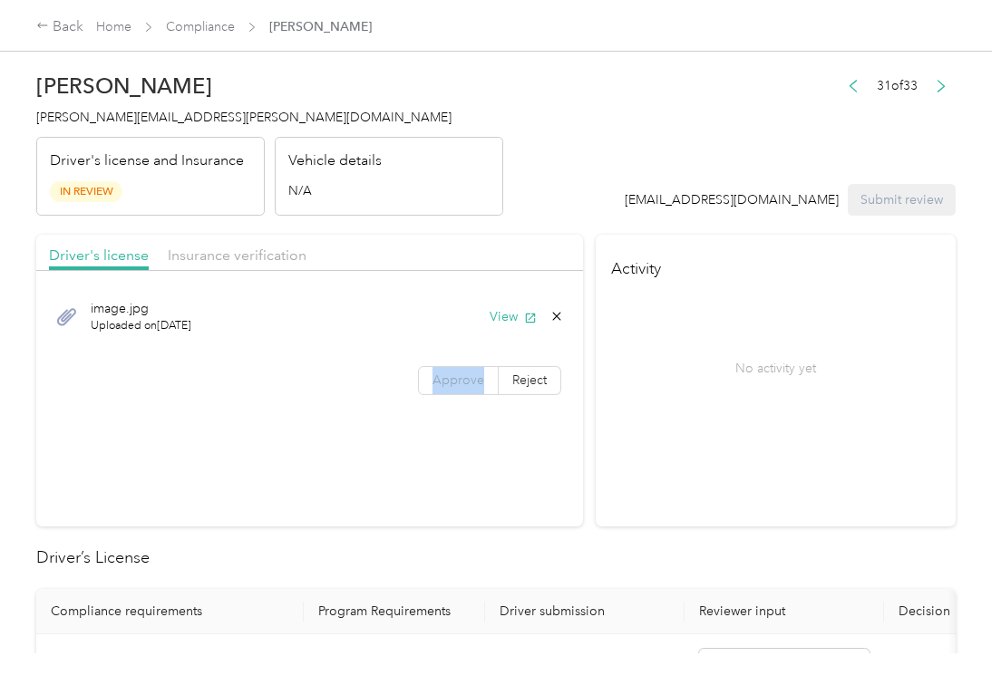
click at [437, 385] on span "Approve" at bounding box center [458, 380] width 52 height 15
click at [493, 325] on button "View" at bounding box center [513, 316] width 47 height 19
click at [517, 240] on div "Driver's license Insurance verification" at bounding box center [309, 253] width 547 height 36
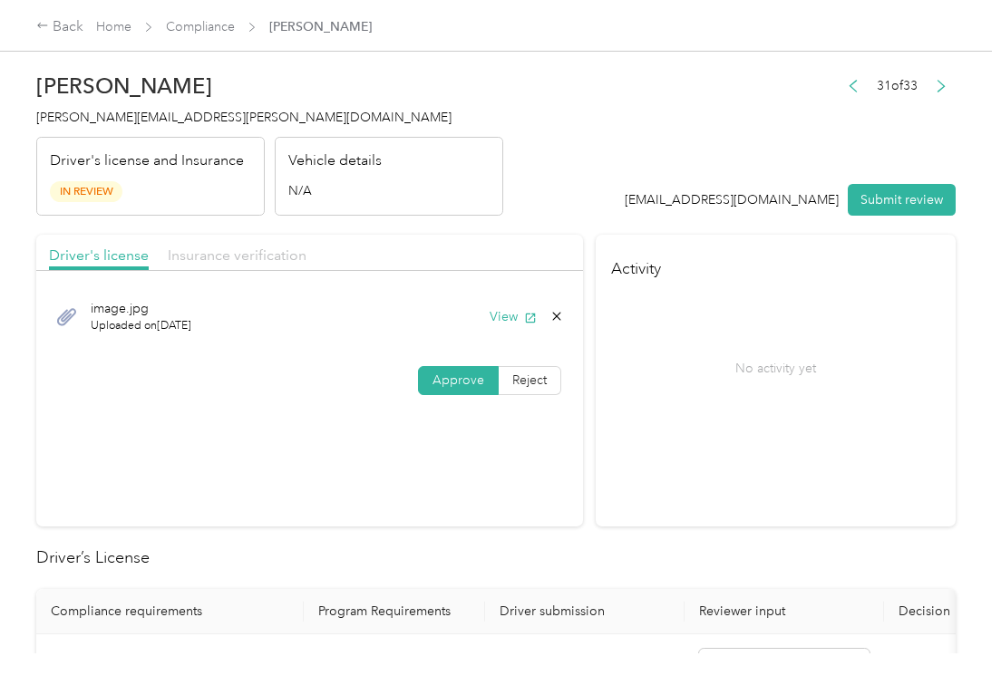
click at [225, 251] on span "Insurance verification" at bounding box center [237, 255] width 139 height 17
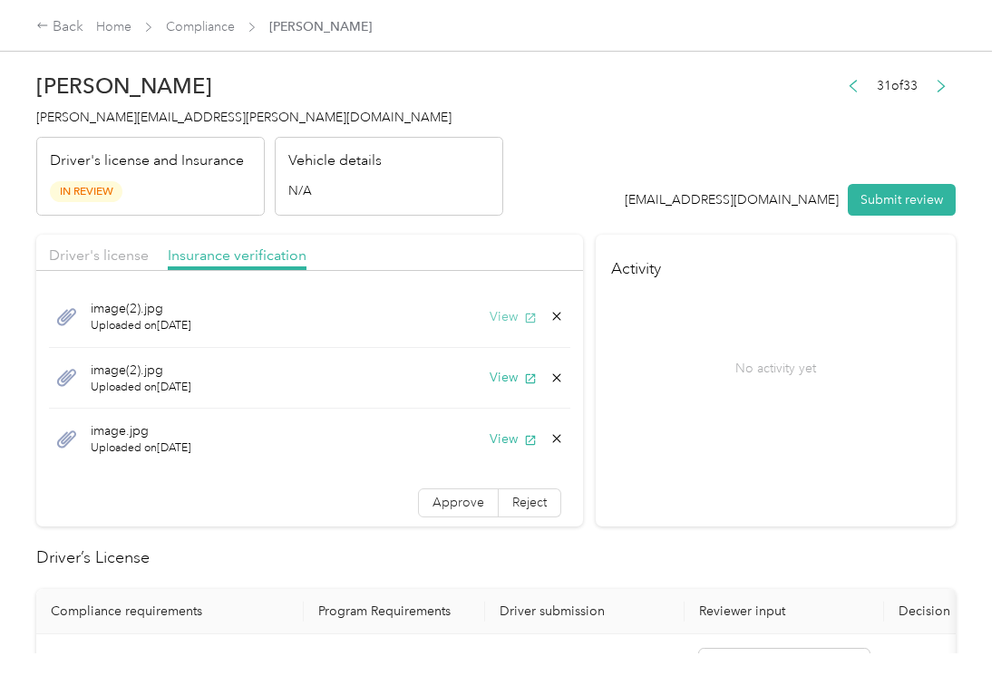
click at [495, 317] on button "View" at bounding box center [513, 316] width 47 height 19
click at [490, 378] on button "View" at bounding box center [513, 377] width 47 height 19
drag, startPoint x: 484, startPoint y: 440, endPoint x: 459, endPoint y: 480, distance: 48.0
click at [490, 440] on button "View" at bounding box center [513, 439] width 47 height 19
click at [432, 508] on span "Approve" at bounding box center [458, 502] width 52 height 15
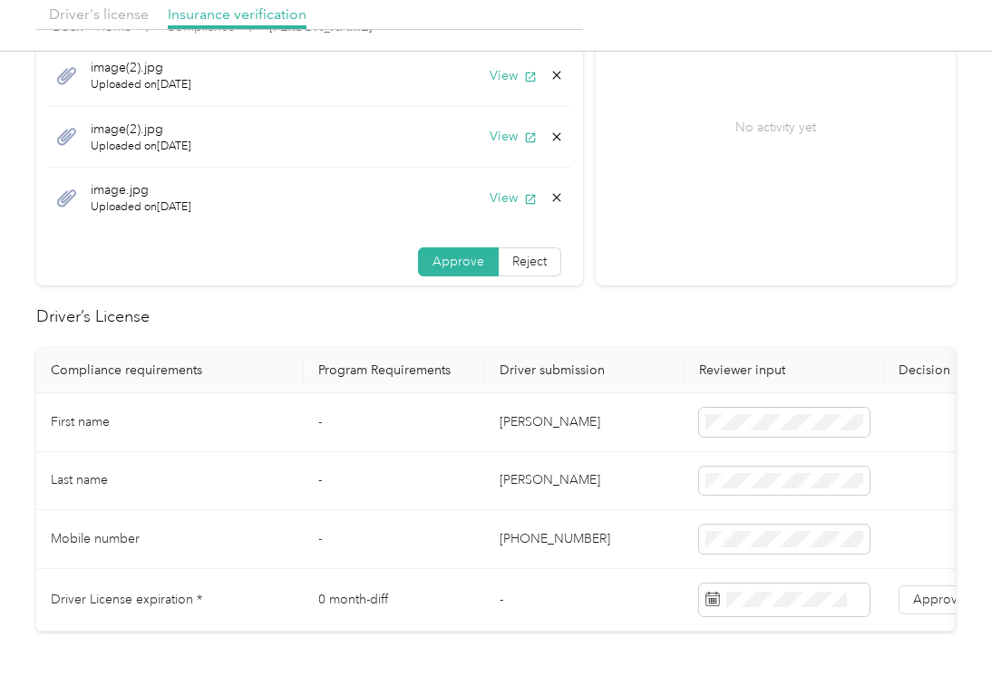
scroll to position [363, 0]
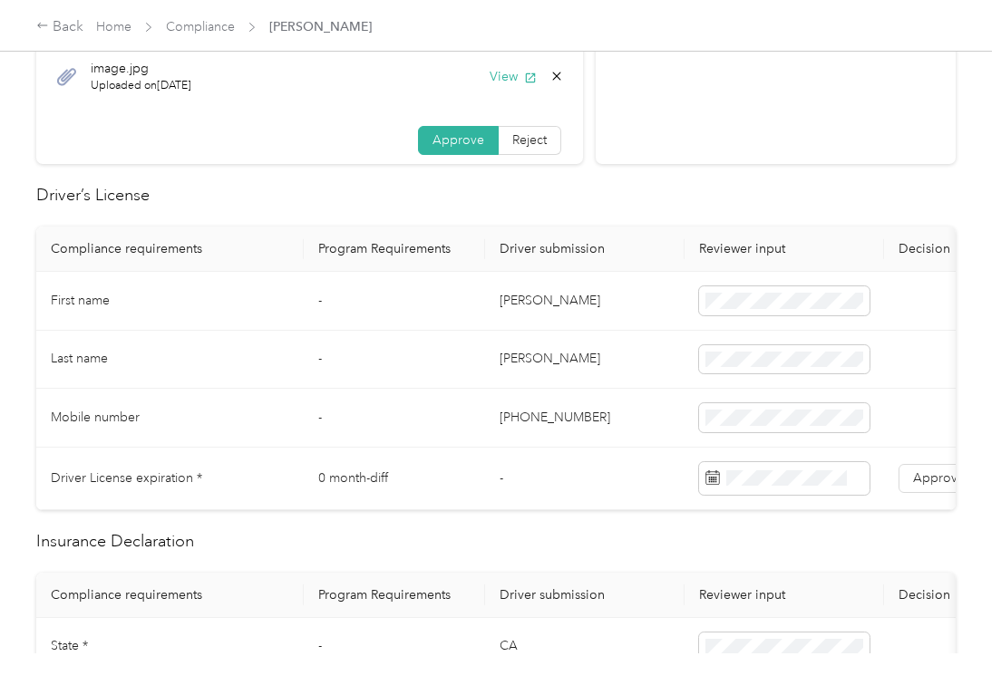
click at [523, 299] on td "[PERSON_NAME]" at bounding box center [584, 301] width 199 height 59
copy td "[PERSON_NAME]"
click at [285, 375] on td "Last name" at bounding box center [169, 360] width 267 height 59
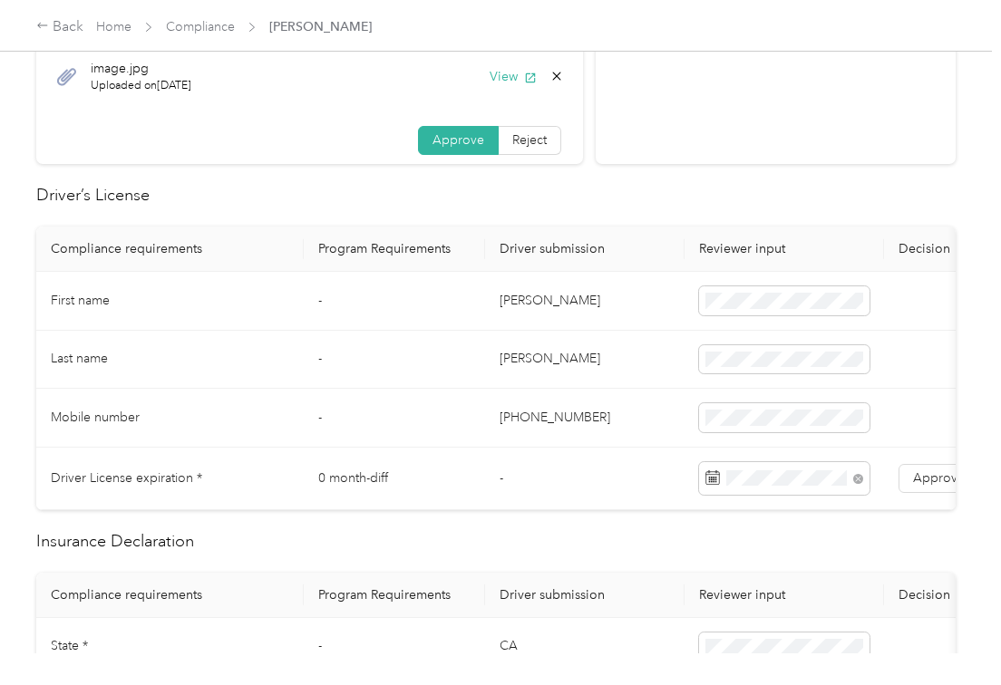
scroll to position [0, 91]
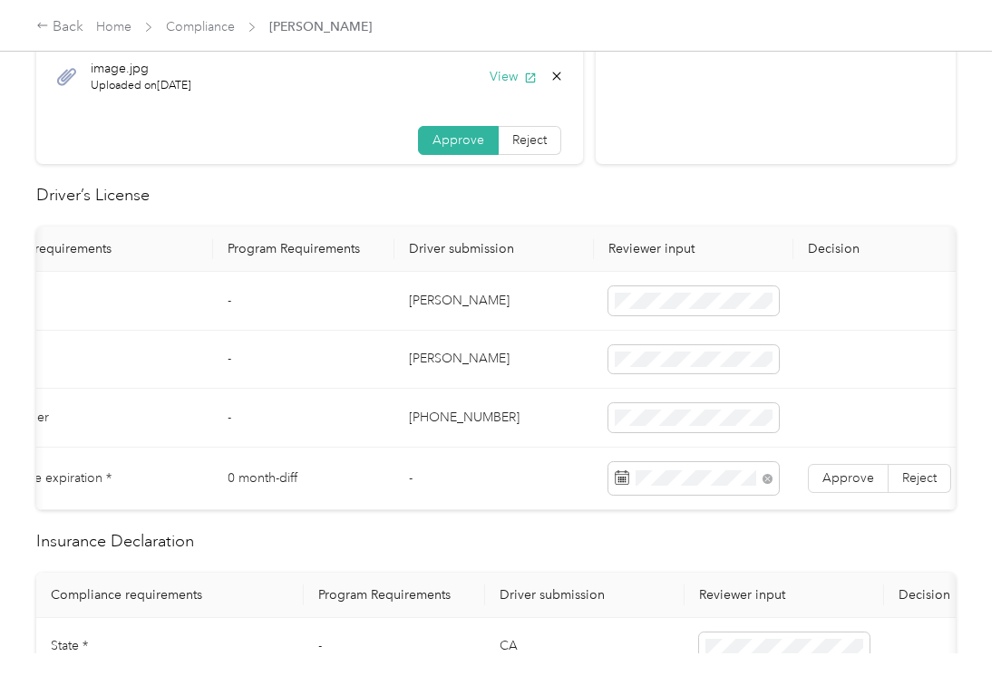
click at [803, 480] on td "Approve Reject" at bounding box center [888, 479] width 190 height 63
click at [446, 475] on td "-" at bounding box center [493, 479] width 199 height 63
click at [868, 479] on span "Approve" at bounding box center [848, 478] width 52 height 15
click at [520, 461] on td "-" at bounding box center [493, 479] width 199 height 63
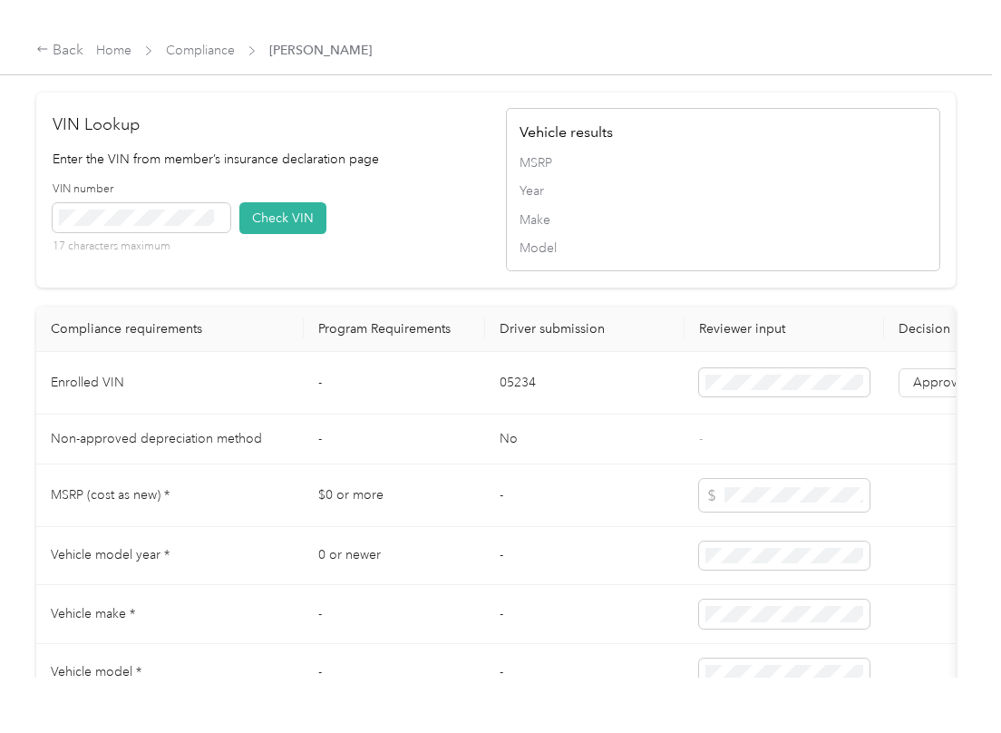
scroll to position [1451, 0]
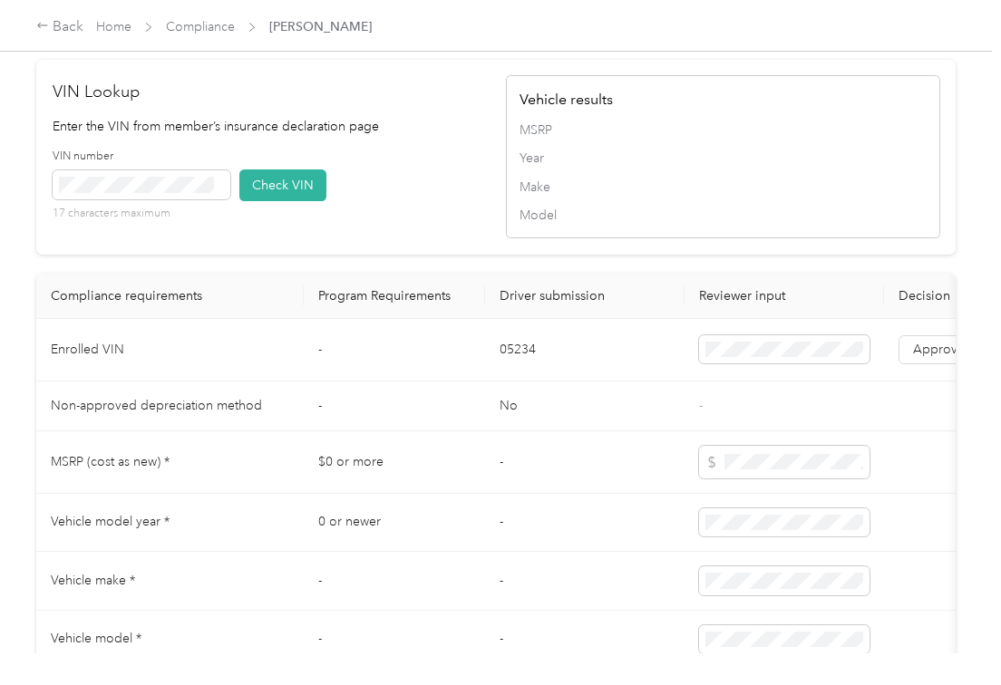
click at [441, 432] on td "-" at bounding box center [394, 407] width 181 height 50
click at [266, 201] on button "Check VIN" at bounding box center [282, 186] width 87 height 32
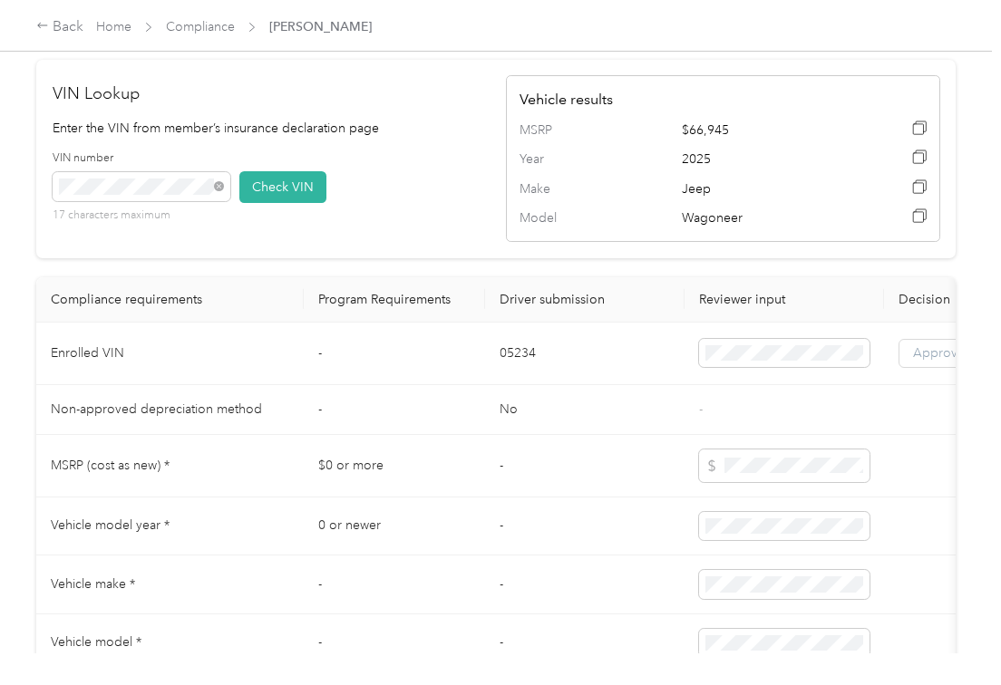
click at [908, 368] on label "Approve" at bounding box center [938, 353] width 81 height 29
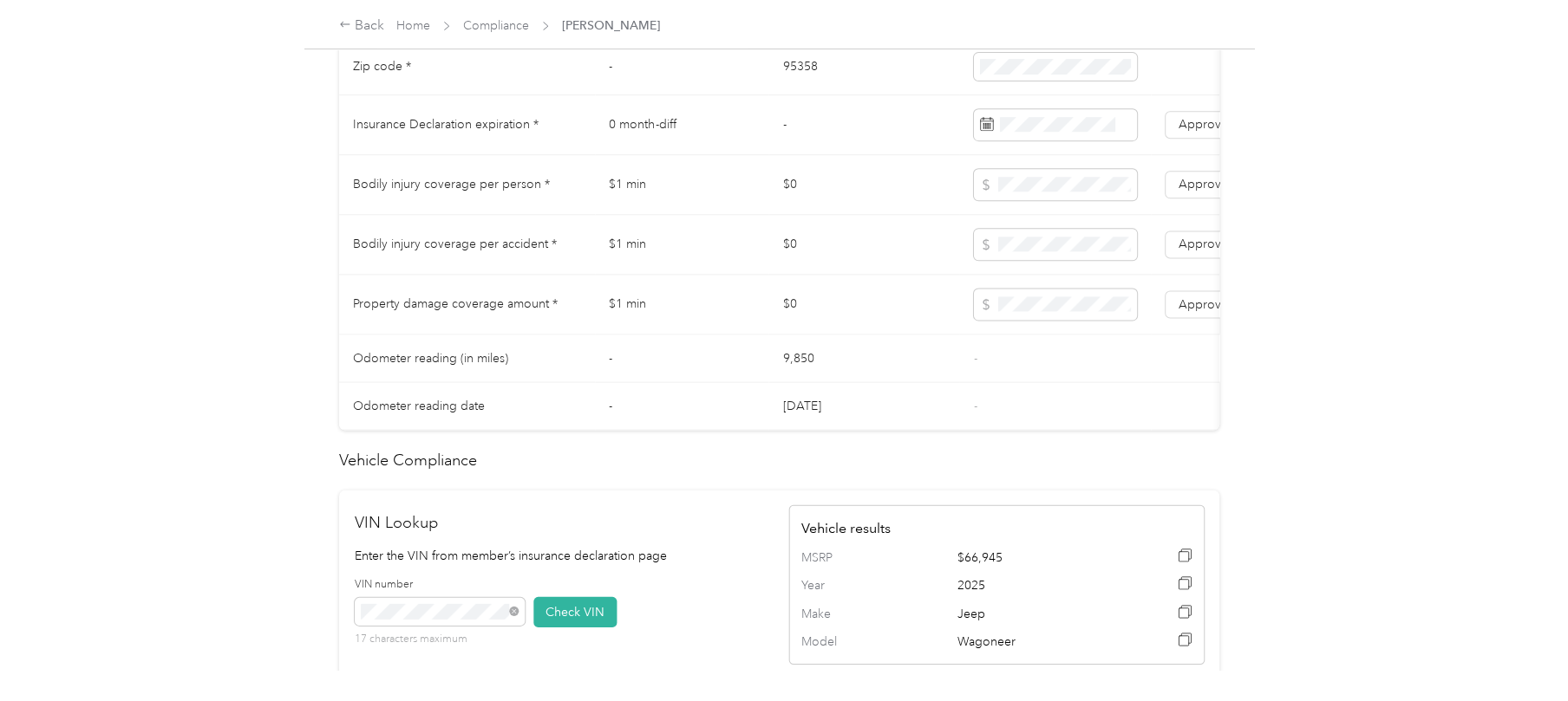
scroll to position [809, 0]
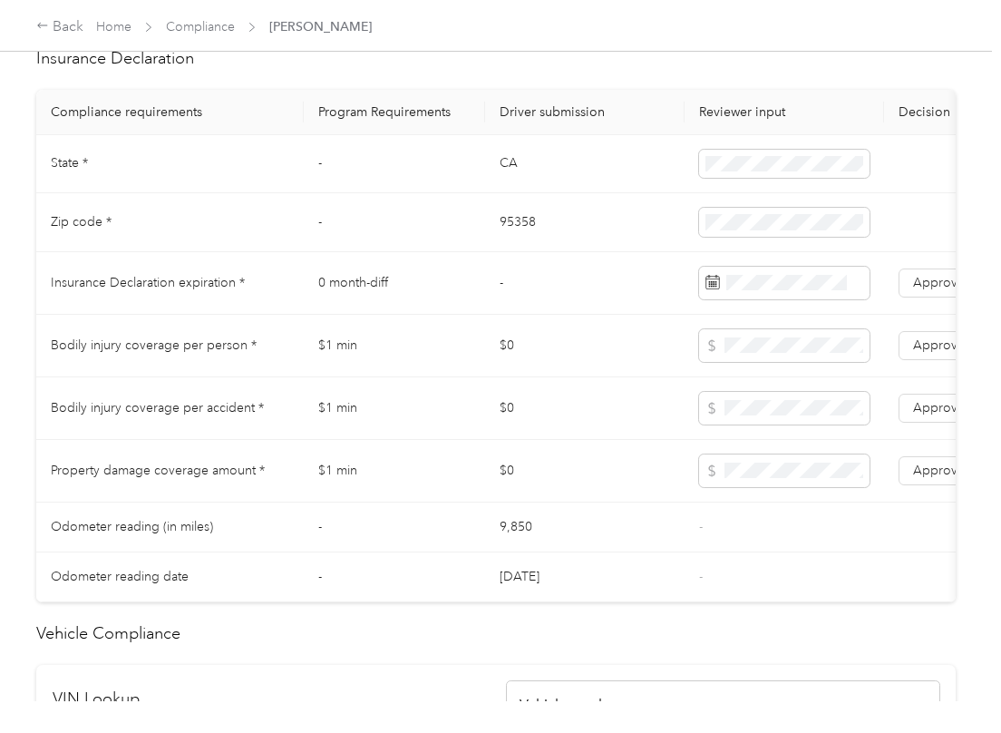
click at [502, 189] on td "CA" at bounding box center [584, 164] width 199 height 59
copy td "CA"
click at [527, 241] on td "95358" at bounding box center [584, 222] width 199 height 59
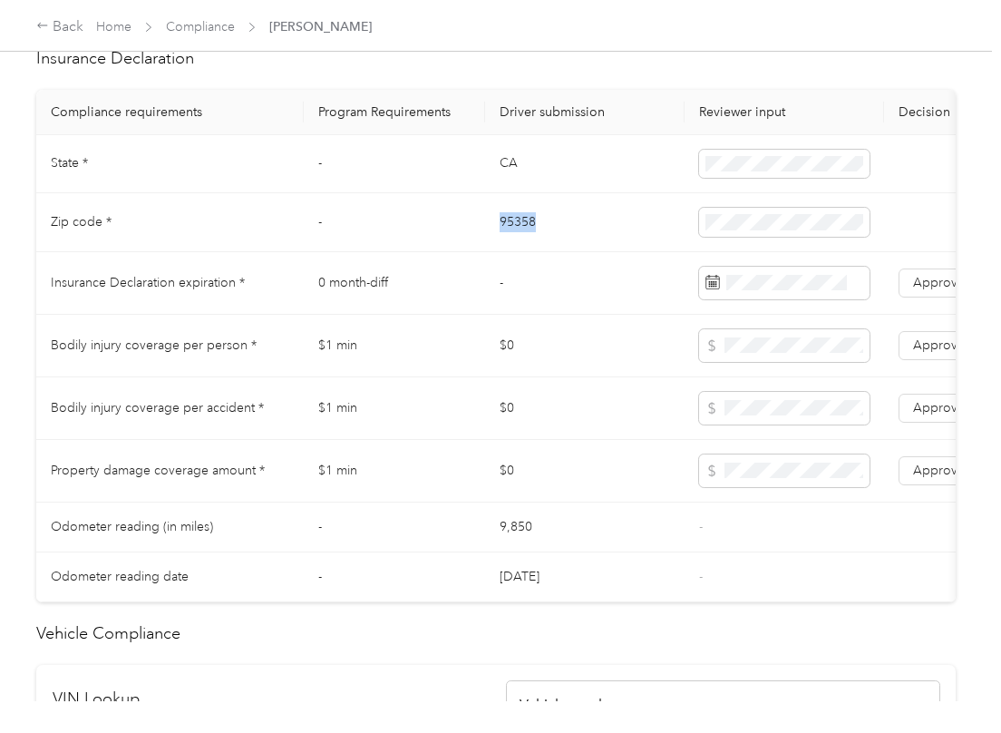
click at [527, 241] on td "95358" at bounding box center [584, 222] width 199 height 59
copy td "95358"
click at [737, 252] on td at bounding box center [783, 222] width 199 height 59
click at [400, 408] on td "$1 min" at bounding box center [394, 408] width 181 height 63
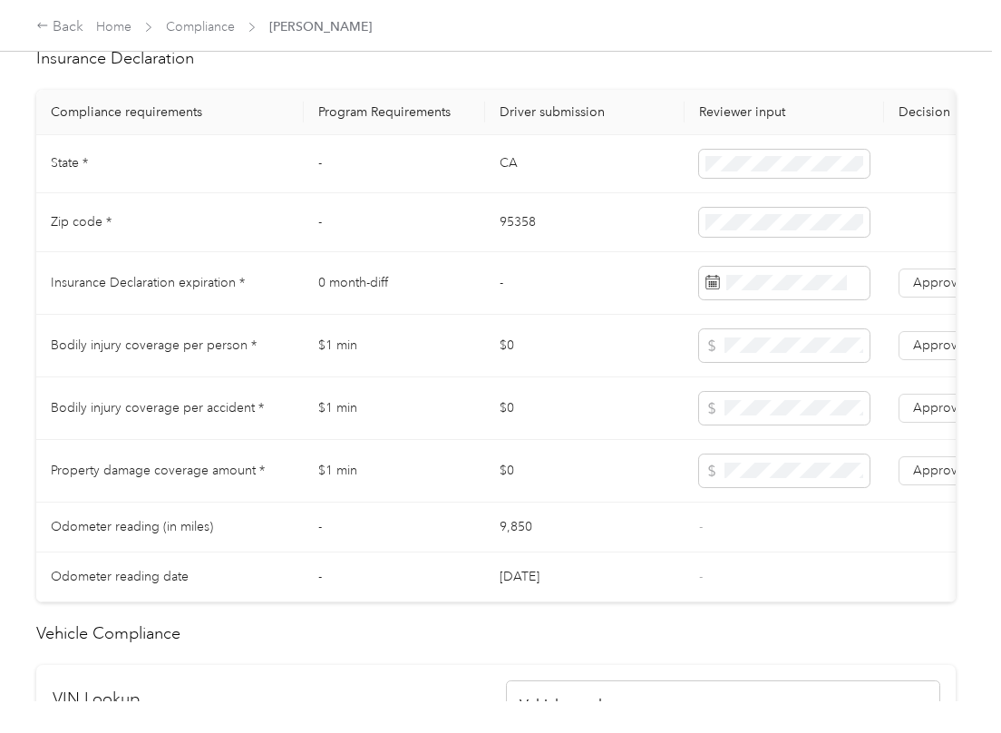
click at [646, 472] on td "$0" at bounding box center [584, 471] width 199 height 63
click at [628, 440] on td "$0" at bounding box center [584, 408] width 199 height 63
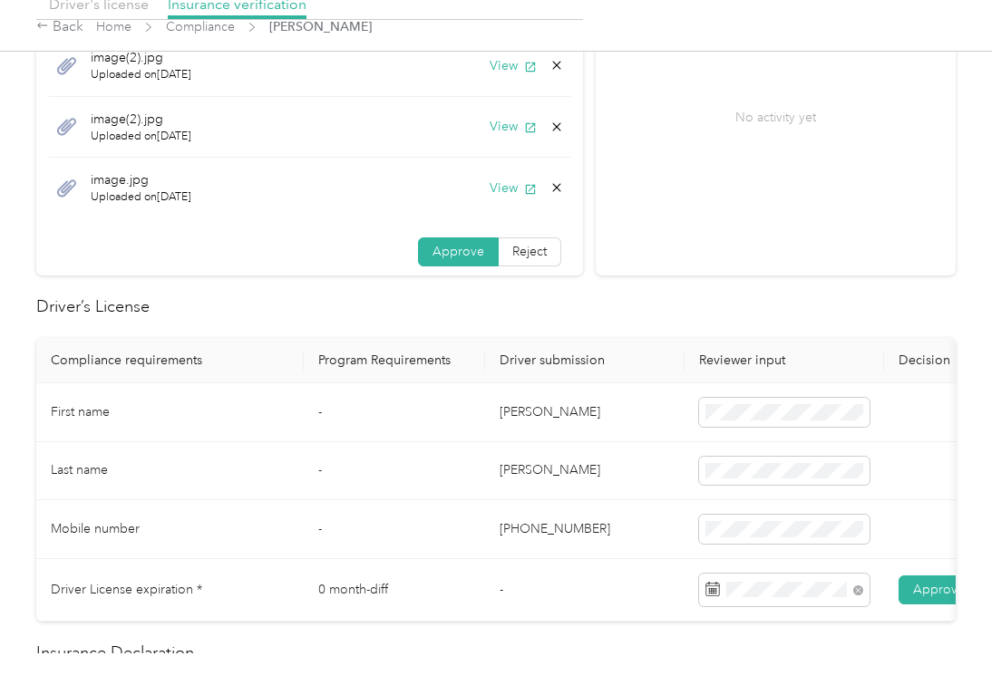
scroll to position [0, 0]
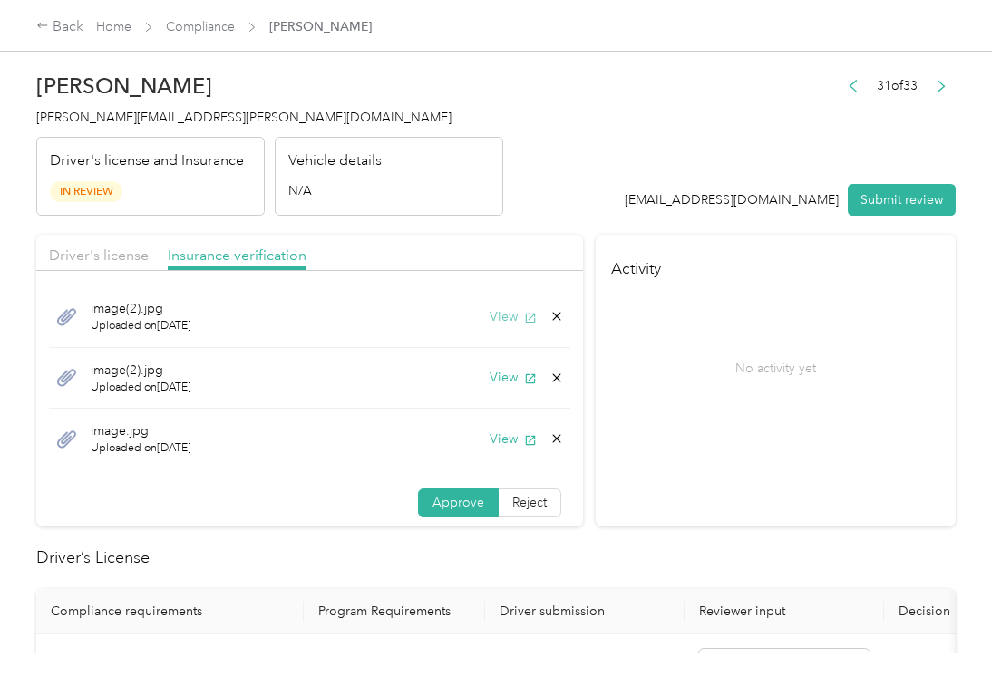
click at [490, 313] on button "View" at bounding box center [513, 316] width 47 height 19
click at [494, 377] on button "View" at bounding box center [513, 377] width 47 height 19
click at [490, 440] on button "View" at bounding box center [513, 439] width 47 height 19
click at [494, 382] on button "View" at bounding box center [513, 377] width 47 height 19
click at [490, 314] on button "View" at bounding box center [513, 316] width 47 height 19
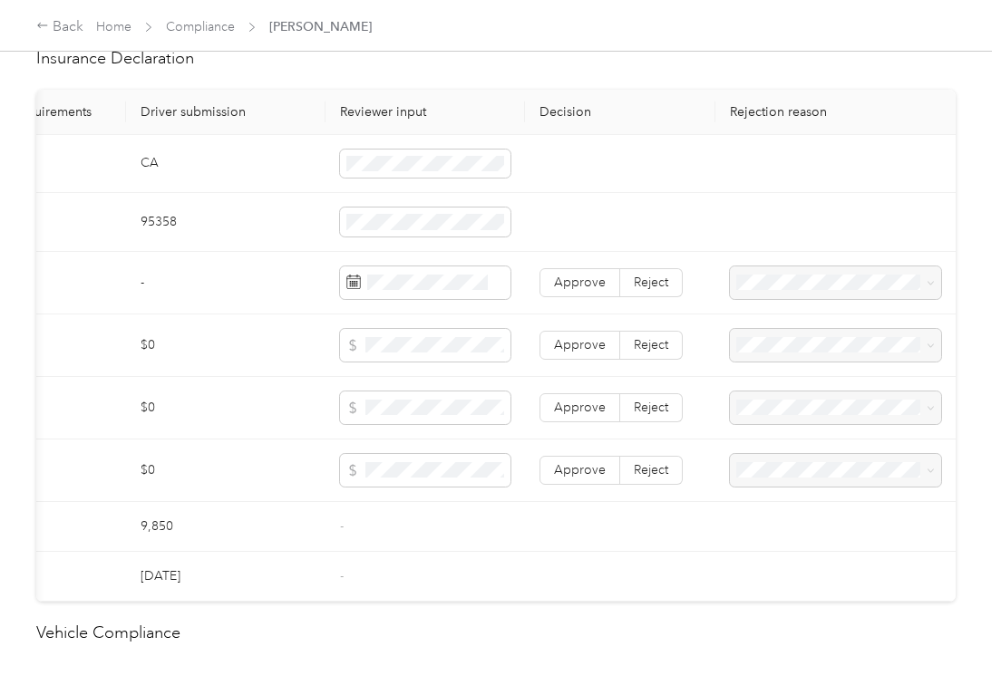
scroll to position [0, 368]
click at [642, 290] on span "Reject" at bounding box center [651, 282] width 34 height 15
click at [809, 356] on span "Insurance expiration missing from uploaded Insurance Policy doc" at bounding box center [824, 357] width 182 height 53
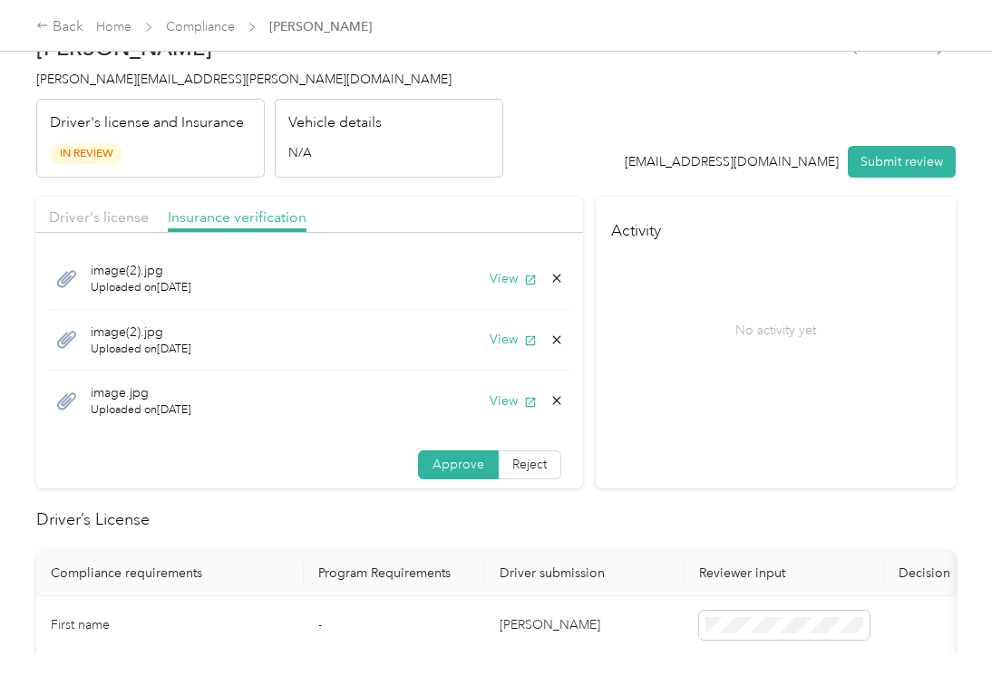
scroll to position [0, 0]
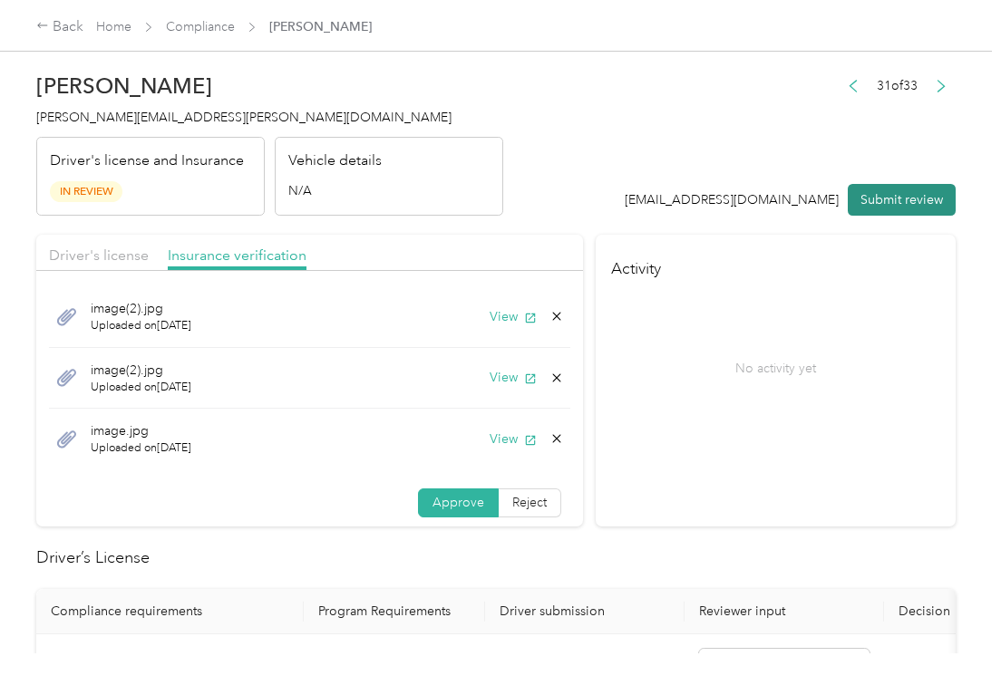
click at [868, 199] on button "Submit review" at bounding box center [902, 200] width 108 height 32
click at [163, 110] on span "[PERSON_NAME][EMAIL_ADDRESS][PERSON_NAME][DOMAIN_NAME]" at bounding box center [243, 117] width 415 height 15
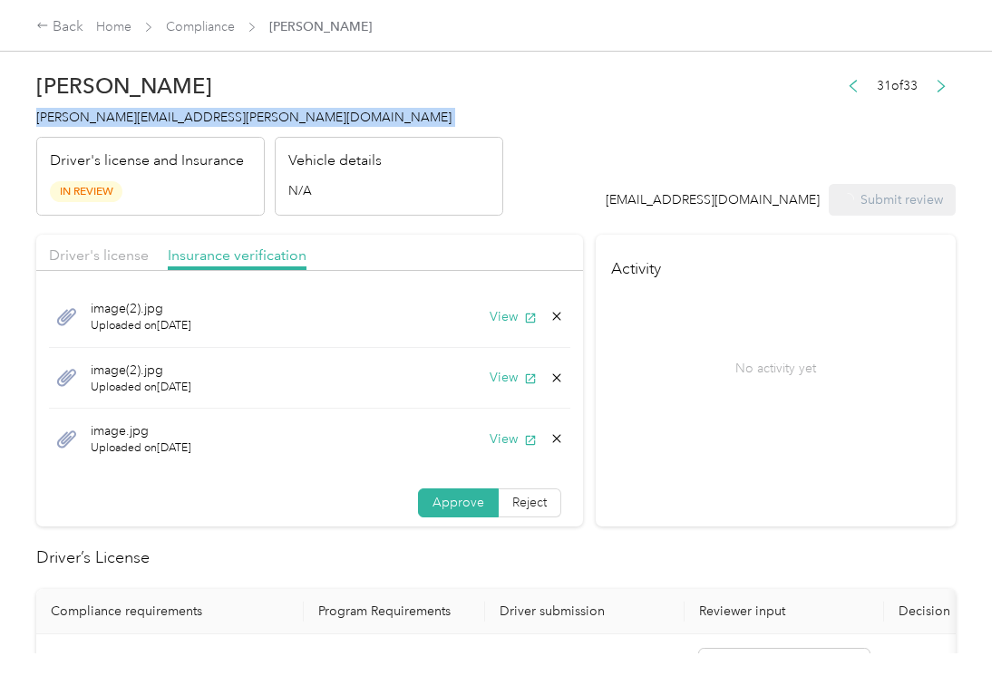
click at [163, 110] on span "[PERSON_NAME][EMAIL_ADDRESS][PERSON_NAME][DOMAIN_NAME]" at bounding box center [243, 117] width 415 height 15
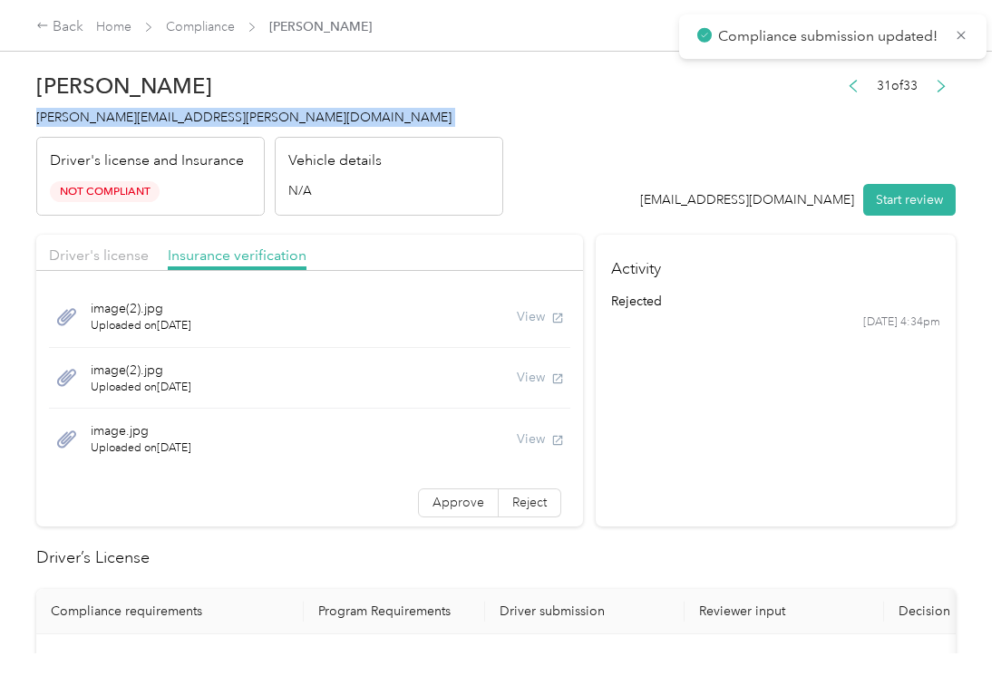
copy span "[PERSON_NAME][EMAIL_ADDRESS][PERSON_NAME][DOMAIN_NAME]"
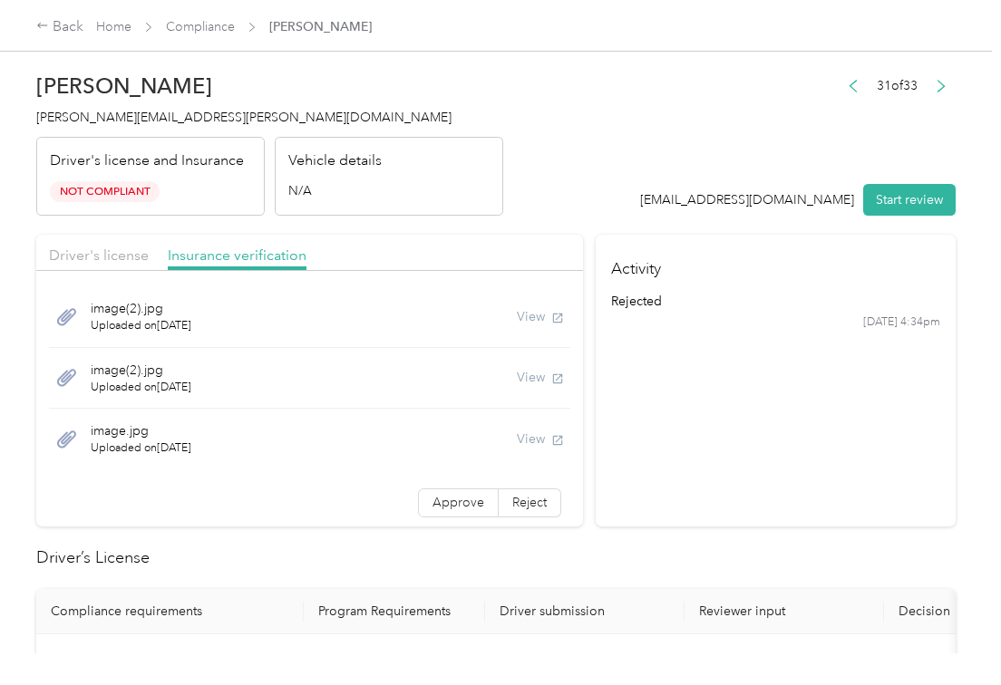
click at [788, 432] on section "Activity rejected [DATE] 4:34pm" at bounding box center [776, 381] width 360 height 292
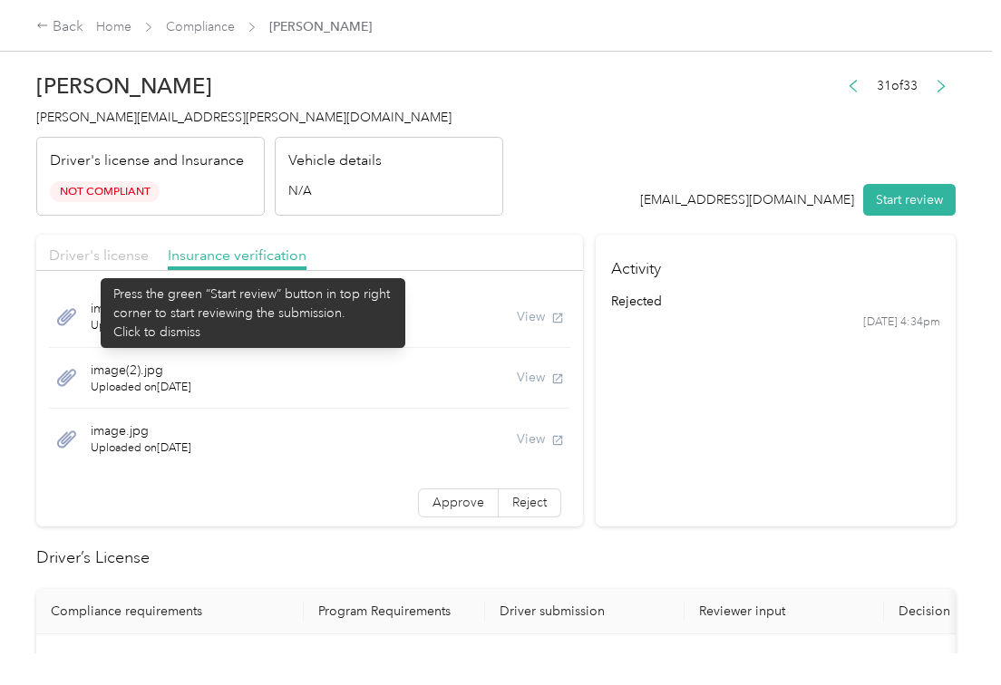
click at [89, 261] on span "Driver's license" at bounding box center [99, 255] width 100 height 17
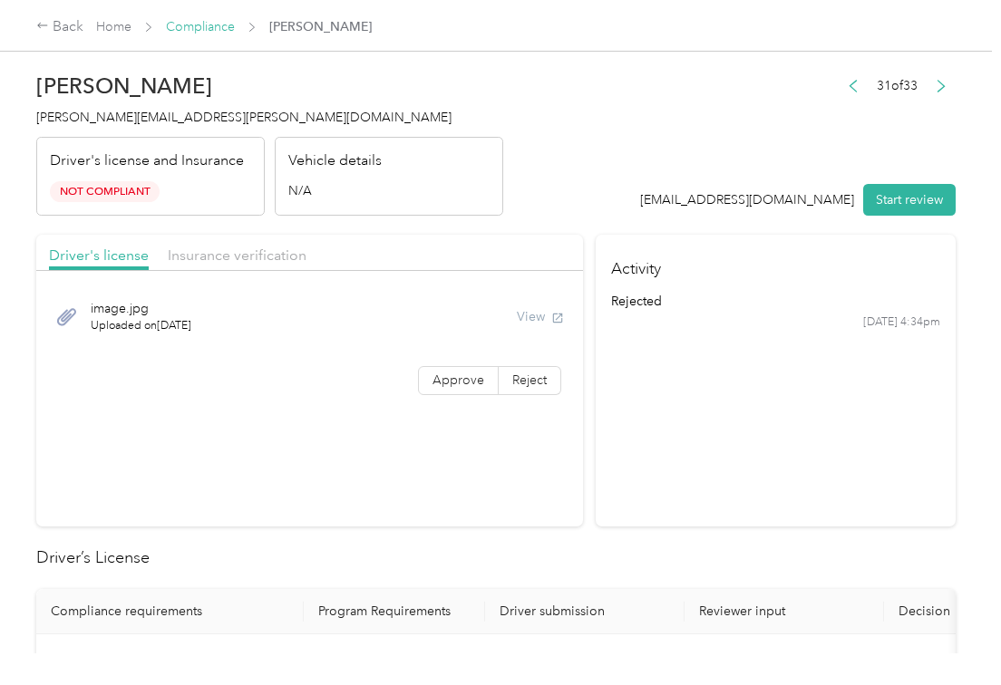
click at [181, 24] on link "Compliance" at bounding box center [200, 26] width 69 height 15
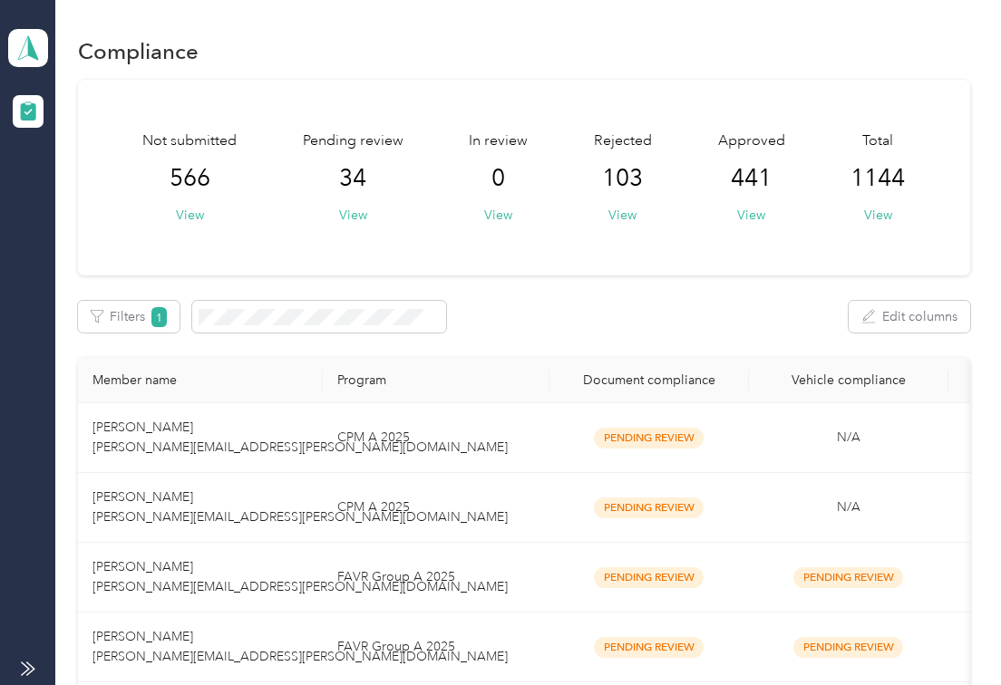
click at [549, 26] on div "Compliance Not submitted 566 View Pending review 34 View In review 0 View Rejec…" at bounding box center [523, 594] width 936 height 1189
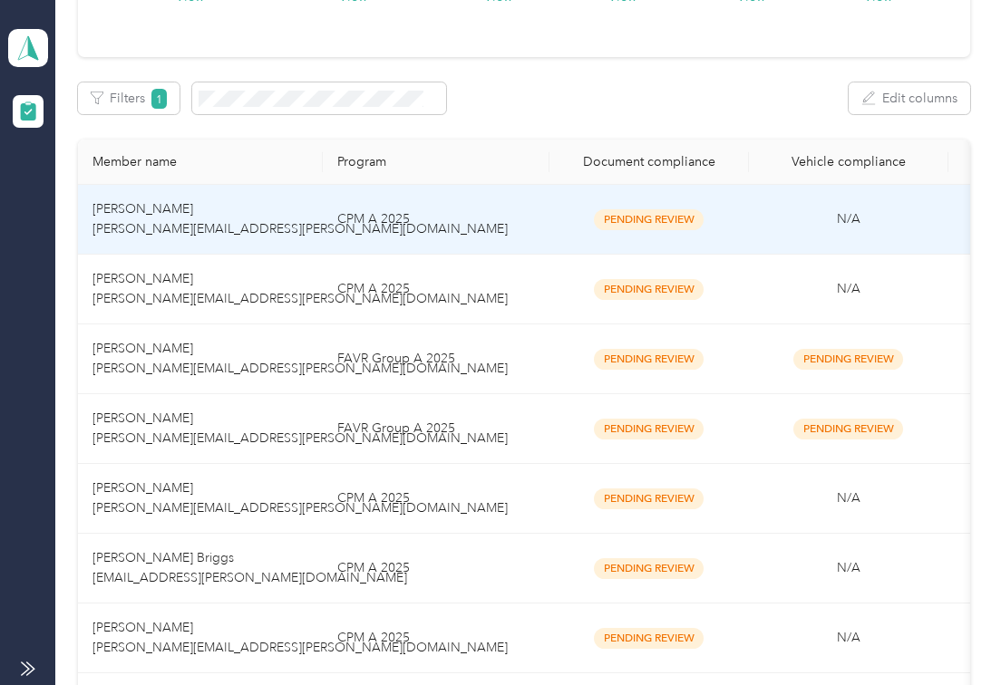
scroll to position [241, 0]
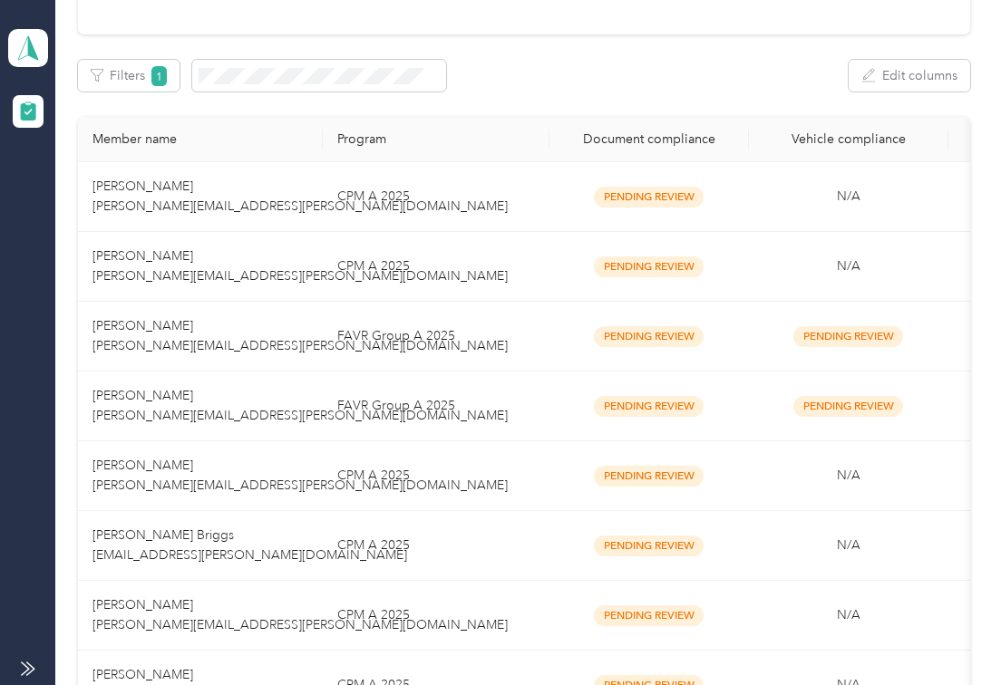
click at [620, 98] on div "Not submitted 566 View Pending review 34 View In review 0 View Rejected 103 Vie…" at bounding box center [524, 344] width 892 height 1011
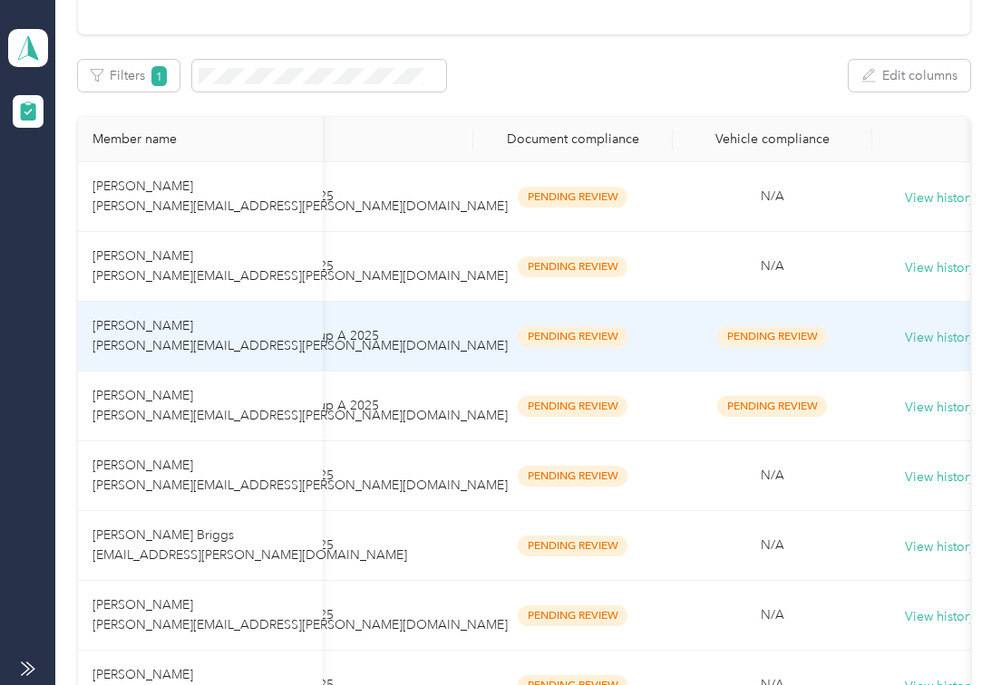
scroll to position [0, 123]
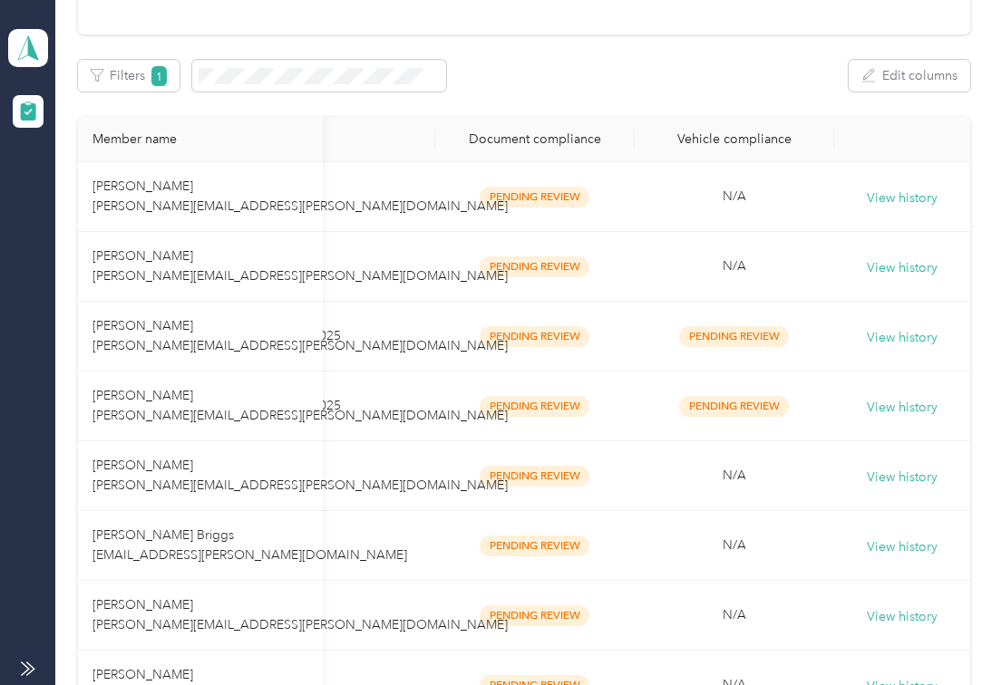
drag, startPoint x: 134, startPoint y: 229, endPoint x: 592, endPoint y: 55, distance: 489.8
click at [592, 55] on div "Not submitted 566 View Pending review 34 View In review 0 View Rejected 103 Vie…" at bounding box center [524, 344] width 892 height 1011
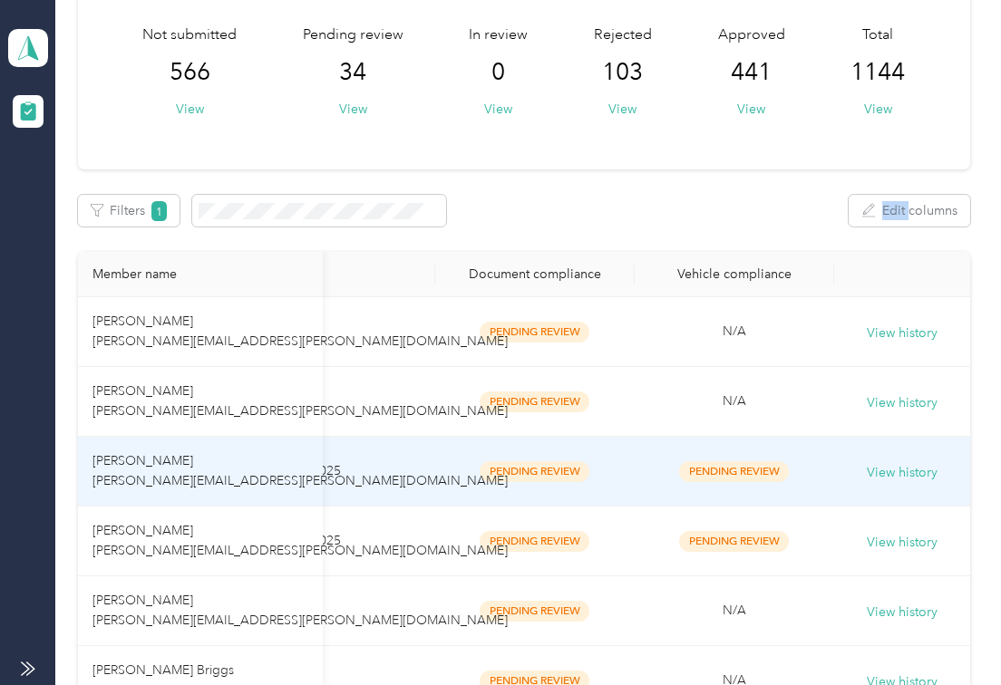
scroll to position [0, 0]
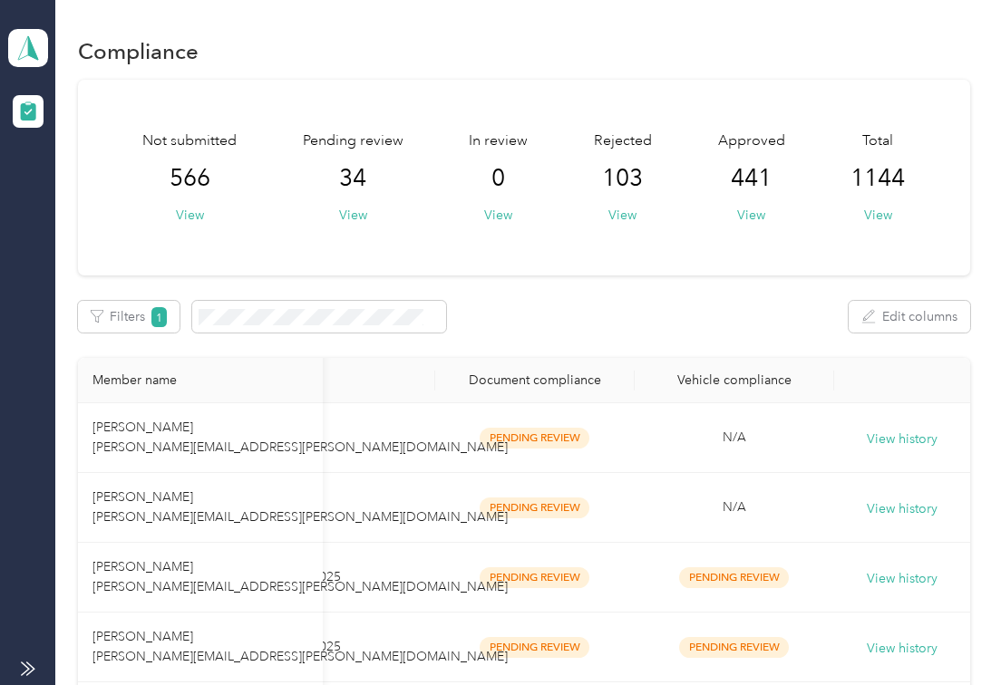
click at [578, 327] on div "Filters 1 Edit columns" at bounding box center [524, 317] width 892 height 32
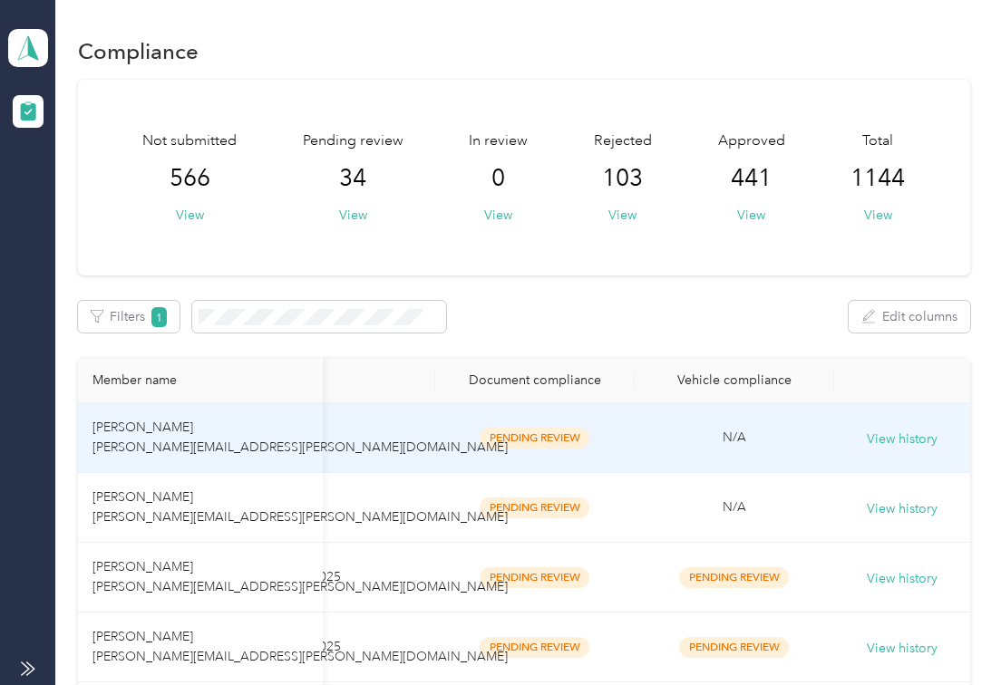
click at [413, 432] on td "CPM A 2025" at bounding box center [322, 438] width 227 height 70
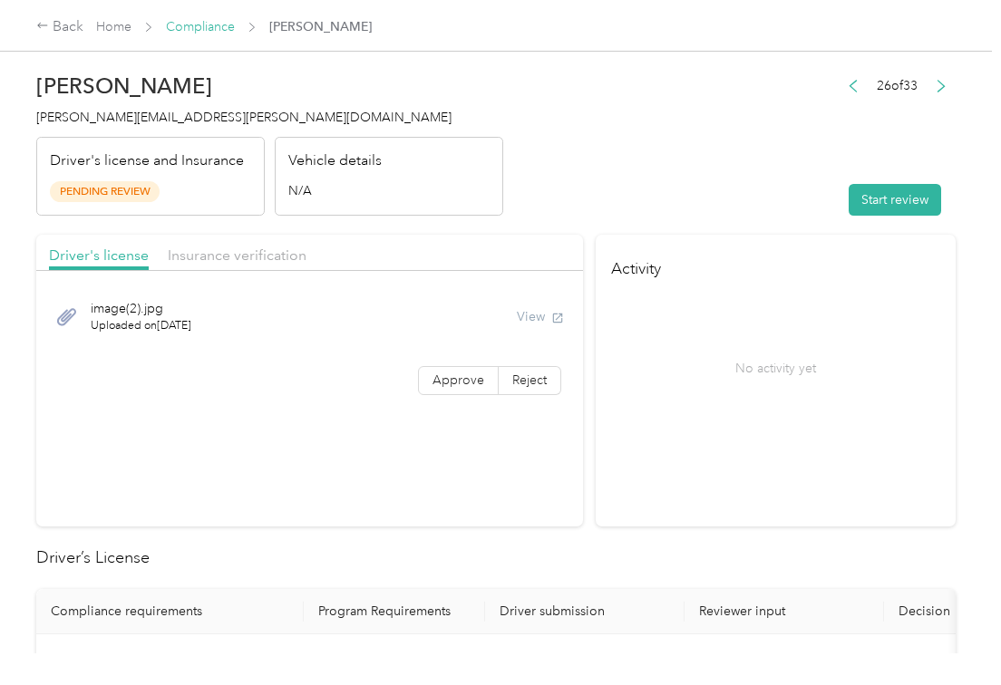
click at [225, 26] on link "Compliance" at bounding box center [200, 26] width 69 height 15
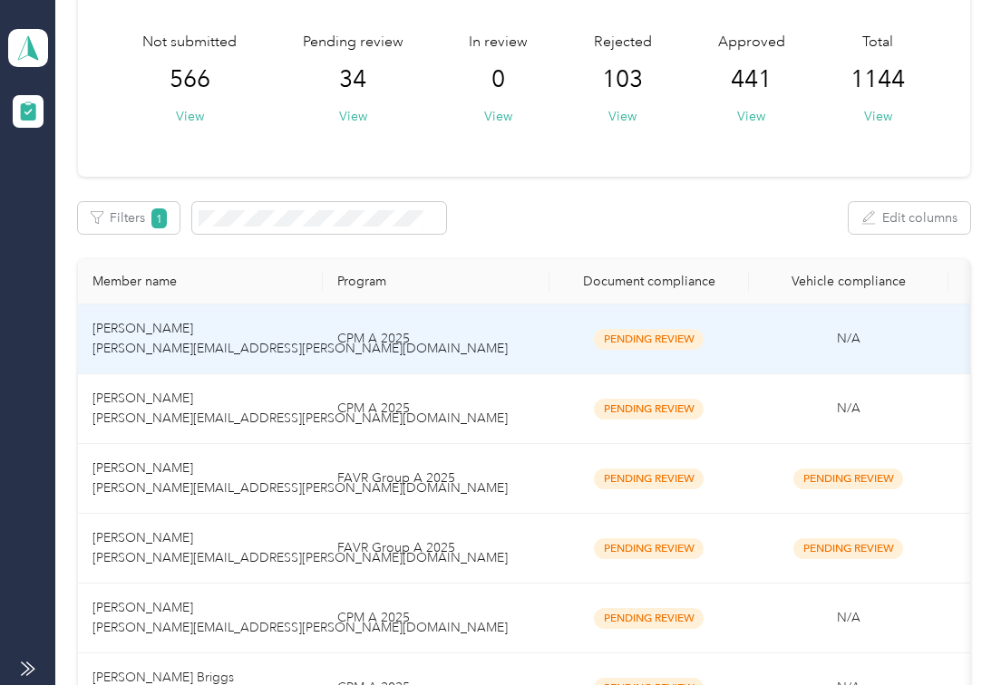
scroll to position [613, 0]
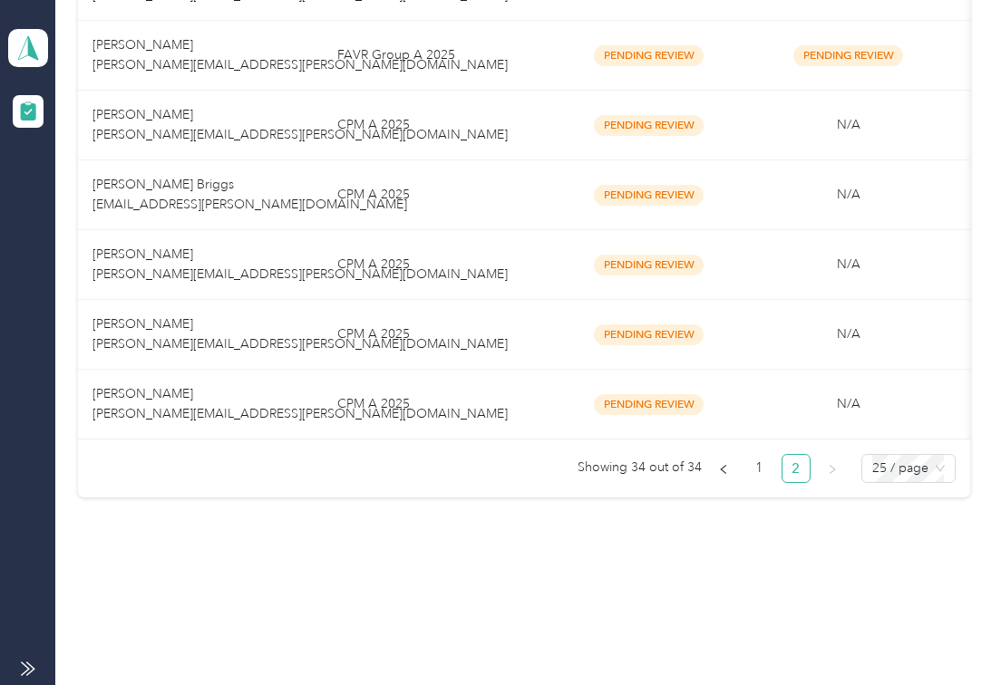
click at [495, 544] on div "Compliance Not submitted 566 View Pending review 34 View In review 0 View Rejec…" at bounding box center [523, 2] width 936 height 1189
click at [568, 531] on div "Compliance Not submitted 566 View Pending review 34 View In review 0 View Rejec…" at bounding box center [523, 2] width 936 height 1189
